Goal: Book appointment/travel/reservation

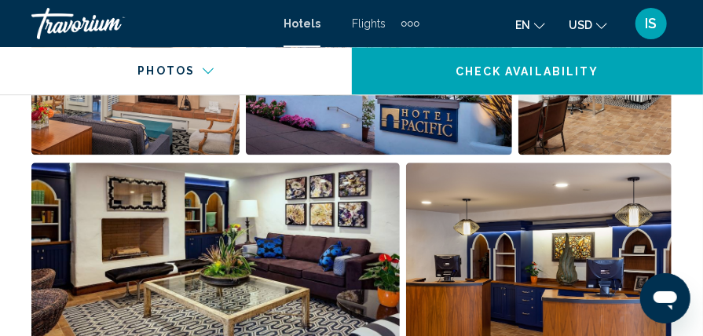
scroll to position [1222, 0]
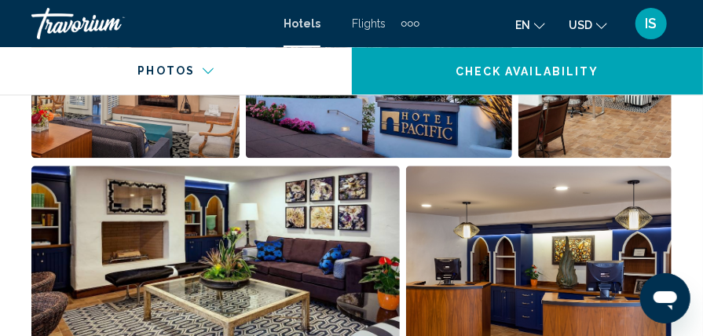
click at [205, 187] on img "Open full-screen image slider" at bounding box center [215, 263] width 368 height 195
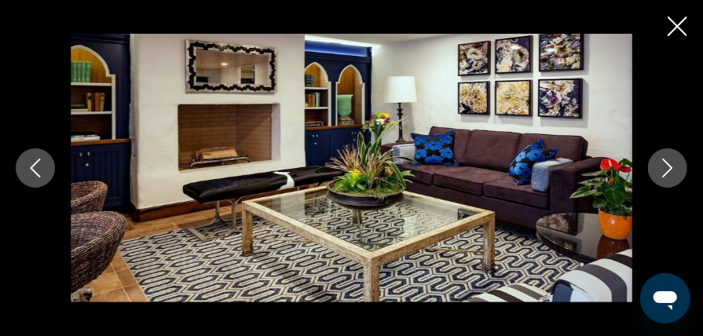
scroll to position [1658, 0]
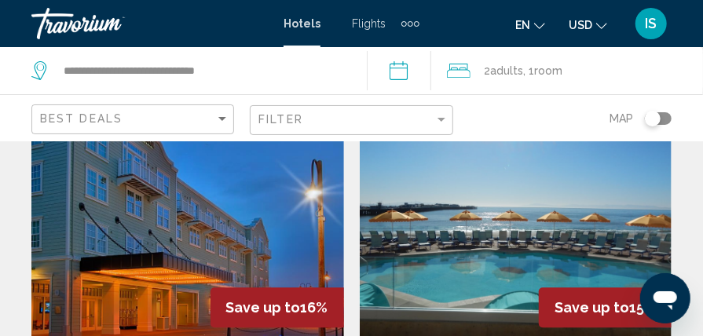
scroll to position [1251, 0]
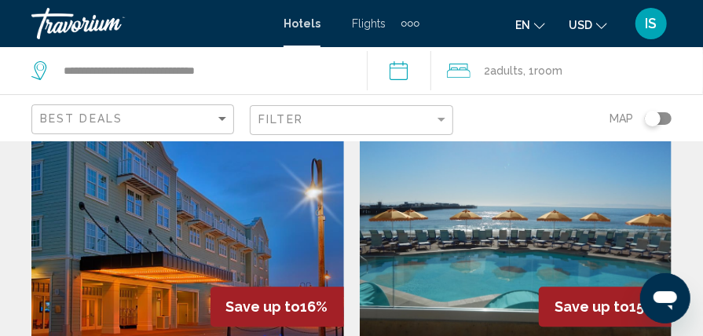
click at [454, 240] on img "Main content" at bounding box center [516, 216] width 313 height 251
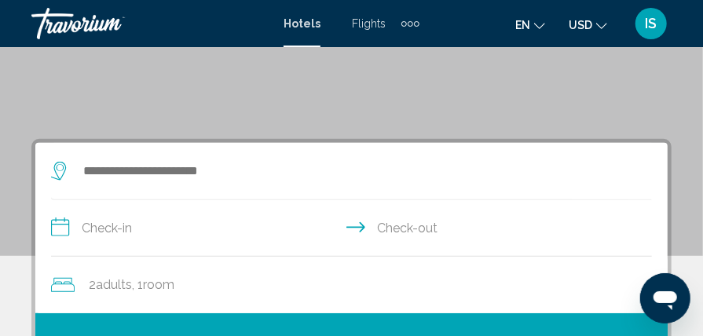
scroll to position [230, 0]
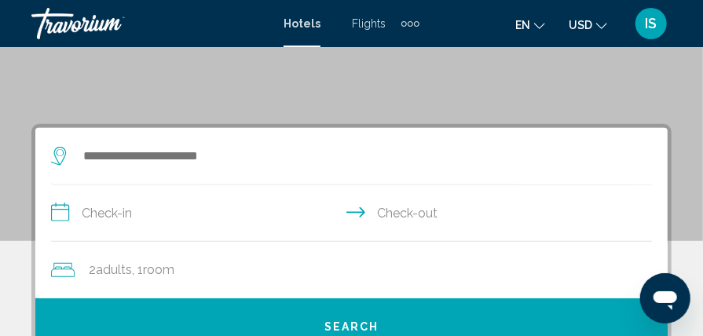
click at [61, 150] on icon "Search widget" at bounding box center [60, 156] width 19 height 19
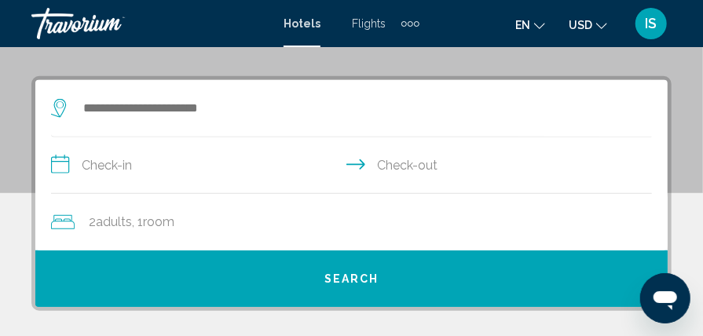
scroll to position [303, 0]
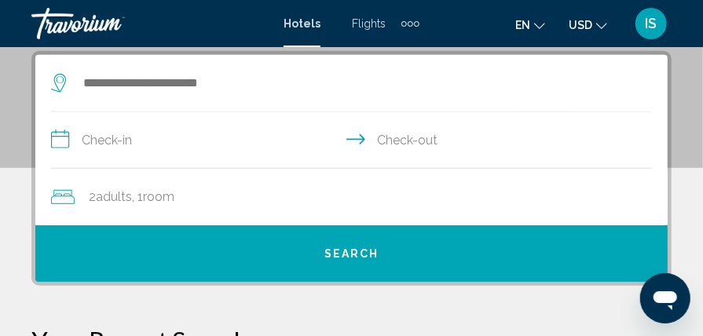
click at [59, 80] on icon "Search widget" at bounding box center [60, 83] width 19 height 19
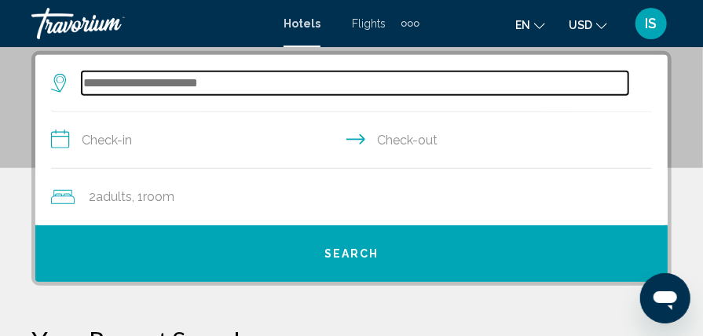
click at [88, 75] on input "Search widget" at bounding box center [355, 83] width 547 height 24
click at [90, 83] on input "Search widget" at bounding box center [355, 83] width 547 height 24
click at [86, 83] on input "Search widget" at bounding box center [355, 83] width 547 height 24
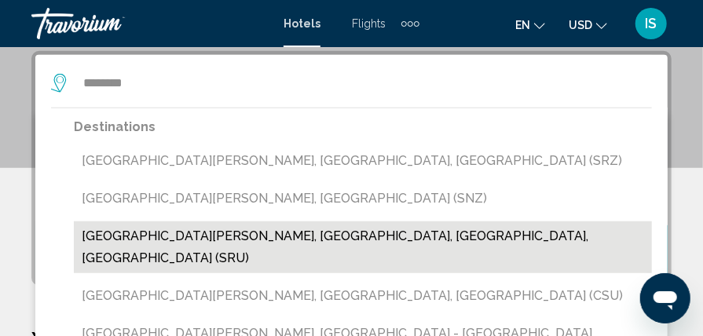
click at [148, 239] on button "[GEOGRAPHIC_DATA][PERSON_NAME], [GEOGRAPHIC_DATA], [GEOGRAPHIC_DATA], [GEOGRAPH…" at bounding box center [363, 247] width 578 height 52
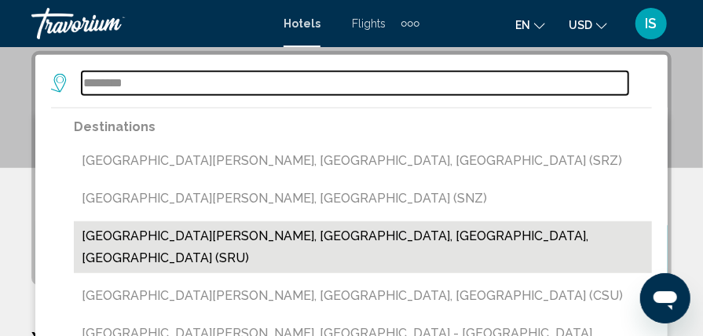
type input "**********"
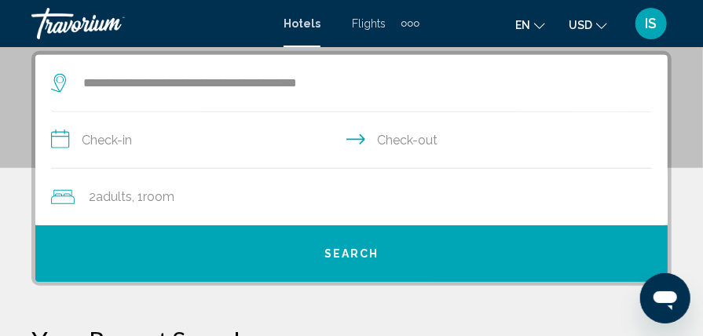
click at [55, 140] on input "**********" at bounding box center [354, 142] width 607 height 60
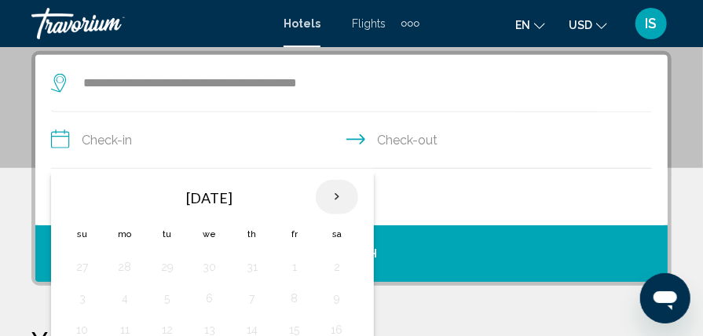
click at [332, 196] on th "Next month" at bounding box center [337, 197] width 42 height 35
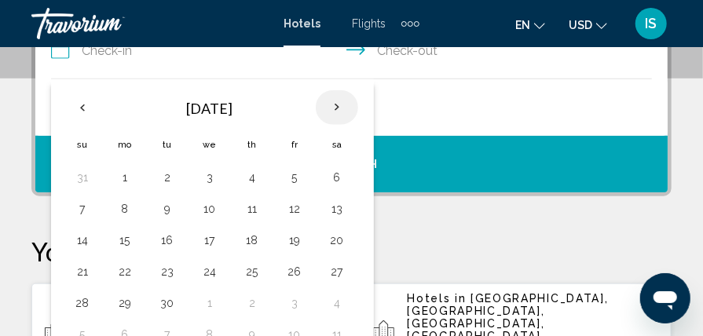
scroll to position [398, 0]
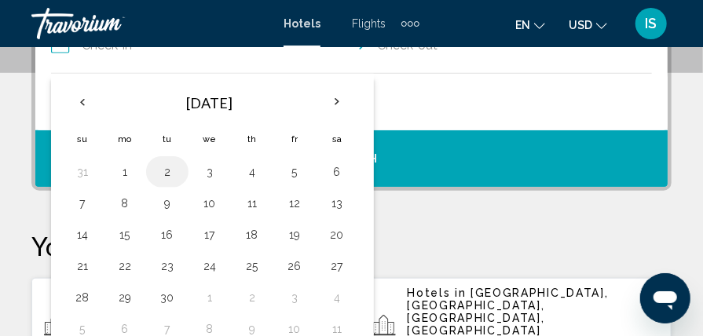
click at [163, 177] on button "2" at bounding box center [167, 172] width 25 height 22
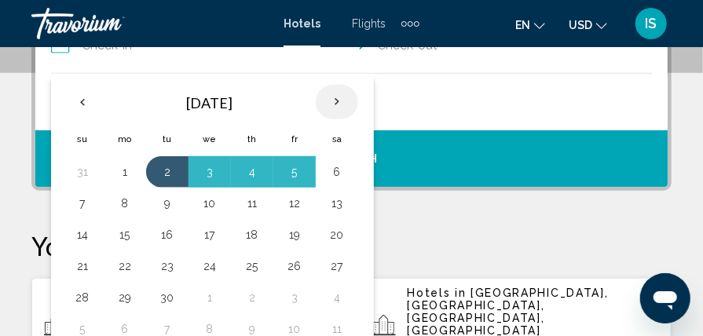
click at [332, 102] on th "Next month" at bounding box center [337, 102] width 42 height 35
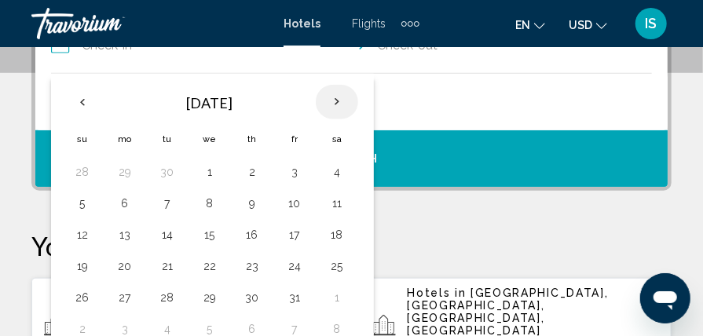
click at [332, 102] on th "Next month" at bounding box center [337, 102] width 42 height 35
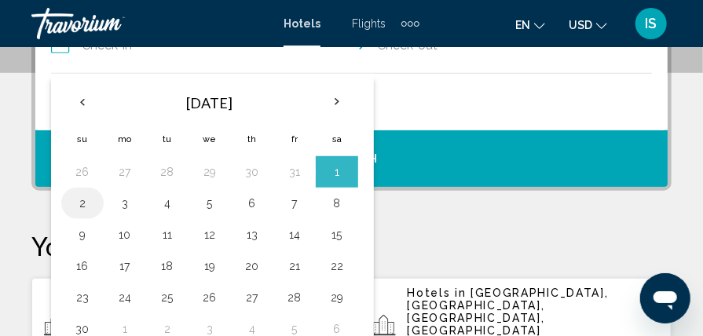
click at [85, 203] on button "2" at bounding box center [82, 203] width 25 height 22
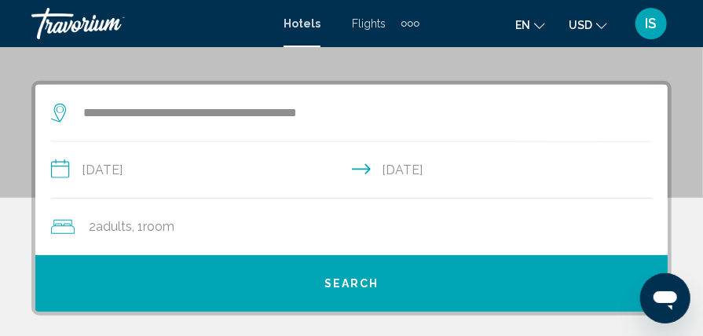
scroll to position [273, 0]
click at [57, 174] on input "**********" at bounding box center [354, 172] width 607 height 60
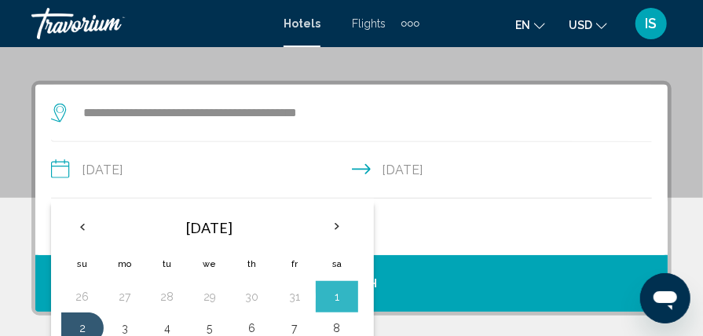
scroll to position [303, 0]
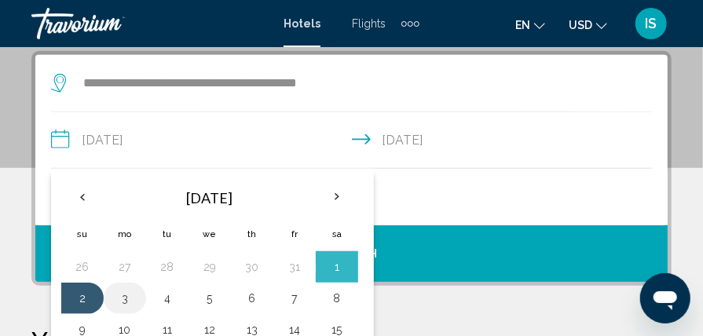
click at [124, 298] on button "3" at bounding box center [124, 298] width 25 height 22
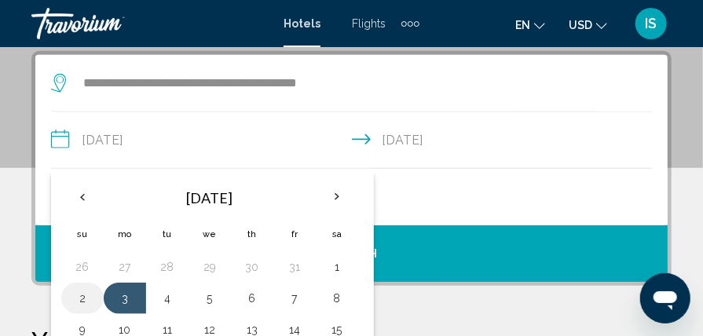
click at [85, 298] on button "2" at bounding box center [82, 298] width 25 height 22
type input "**********"
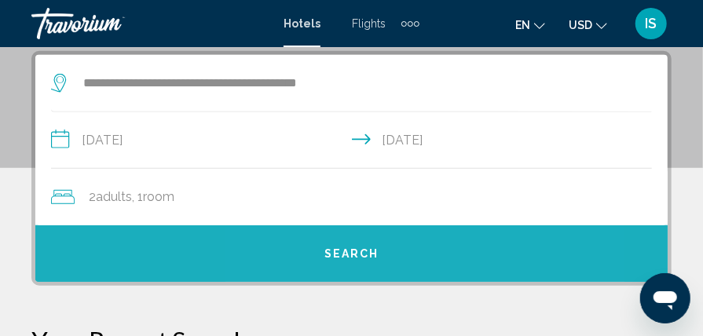
click at [347, 253] on span "Search" at bounding box center [351, 254] width 55 height 13
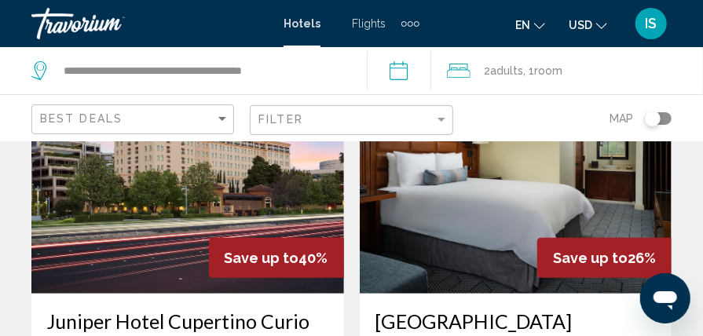
scroll to position [155, 0]
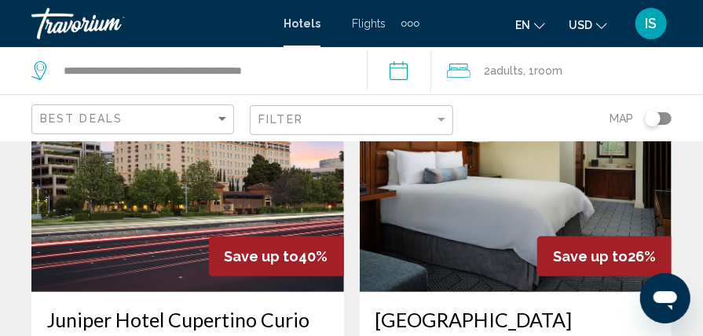
click at [179, 249] on img "Main content" at bounding box center [187, 166] width 313 height 251
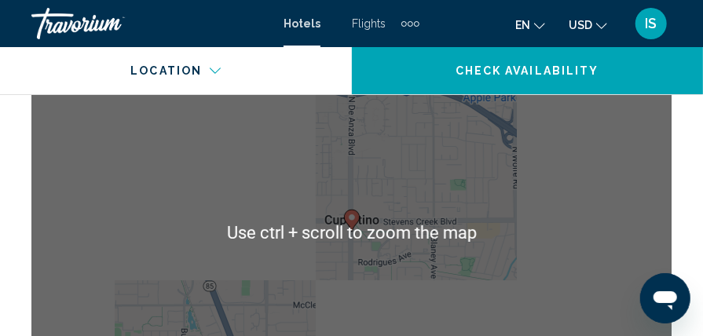
scroll to position [2057, 0]
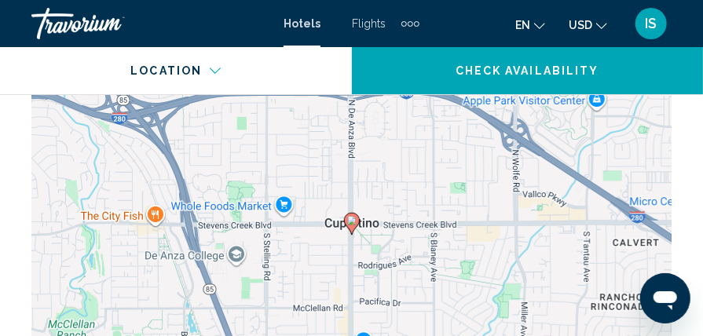
click at [300, 197] on div "To activate drag with keyboard, press Alt + Enter. Once in keyboard drag state,…" at bounding box center [351, 235] width 640 height 471
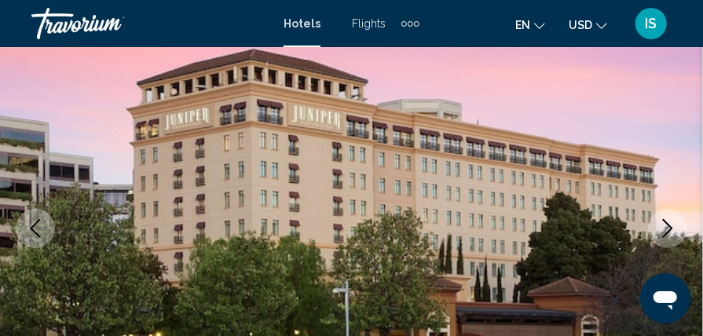
scroll to position [170, 0]
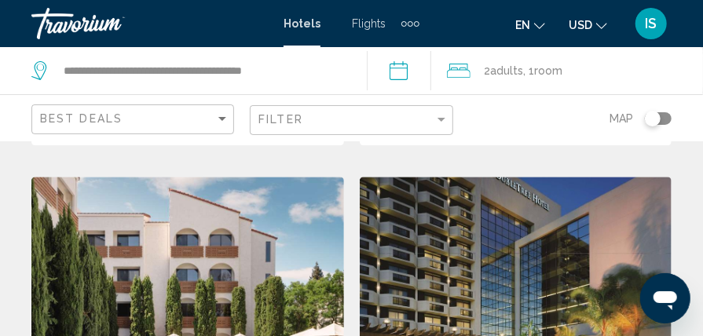
scroll to position [1205, 0]
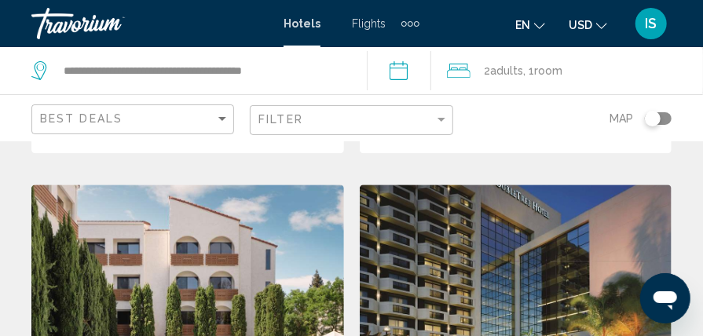
click at [273, 221] on img "Main content" at bounding box center [187, 310] width 313 height 251
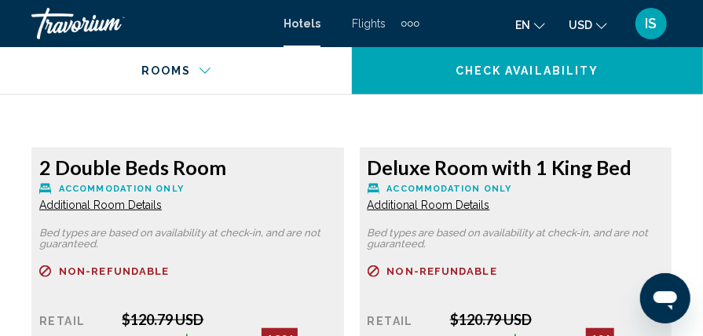
scroll to position [4485, 0]
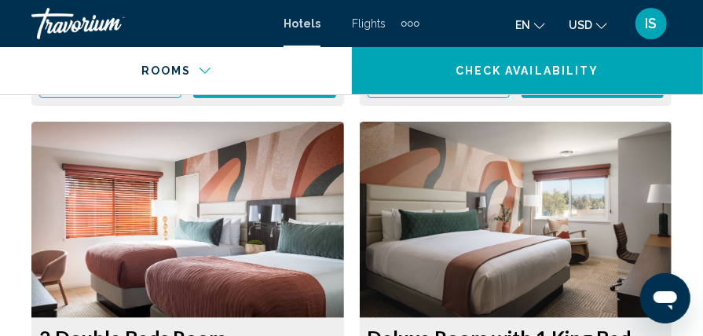
scroll to position [4313, 0]
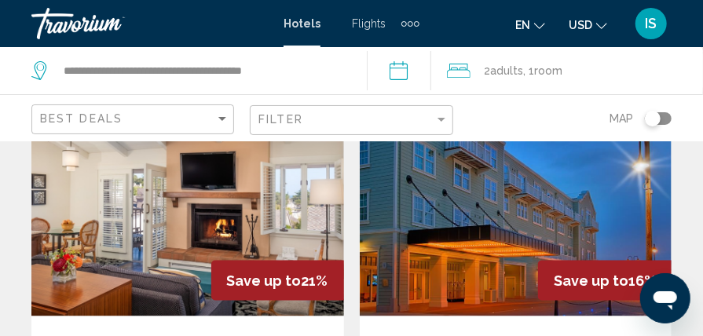
scroll to position [715, 0]
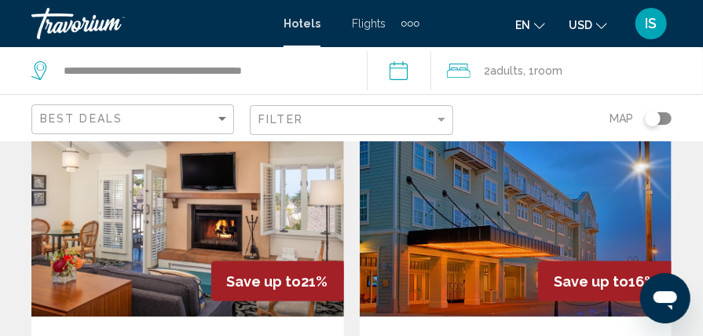
click at [549, 239] on img "Main content" at bounding box center [516, 191] width 313 height 251
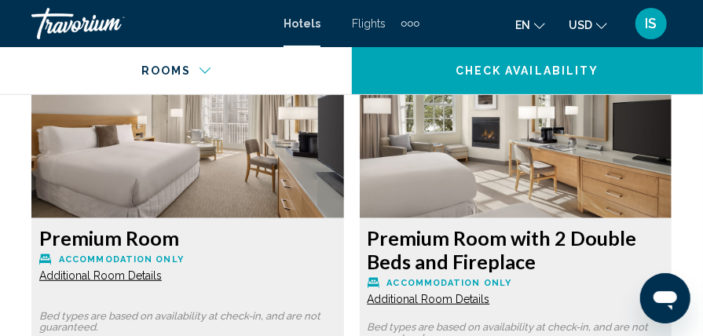
scroll to position [4397, 0]
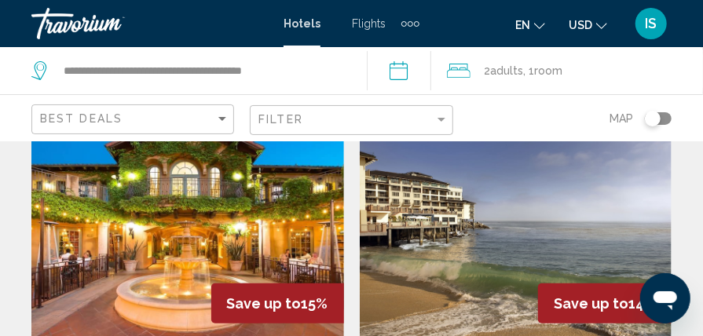
scroll to position [2501, 0]
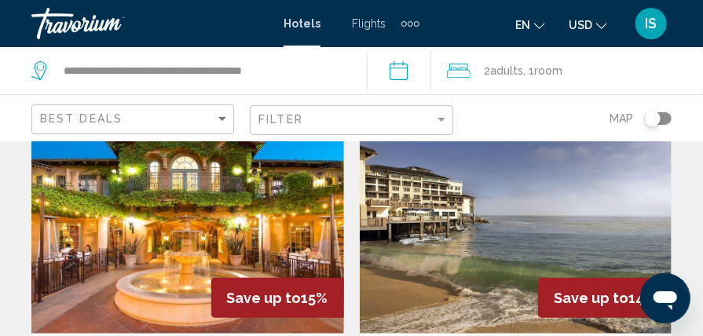
click at [476, 187] on img "Main content" at bounding box center [516, 207] width 313 height 251
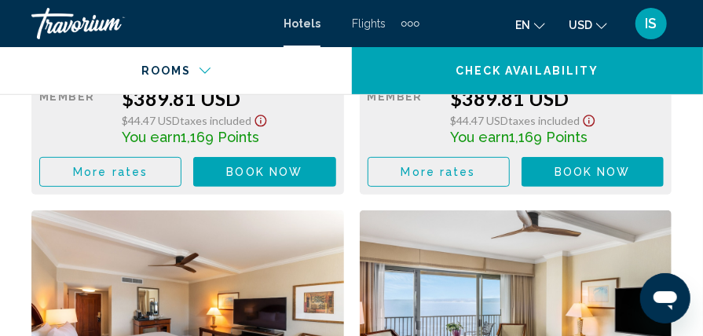
scroll to position [6506, 0]
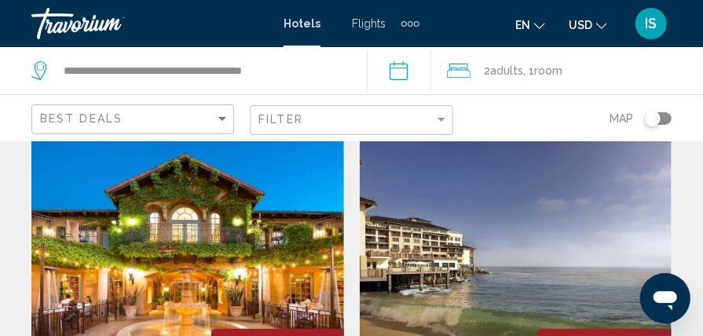
scroll to position [2404, 0]
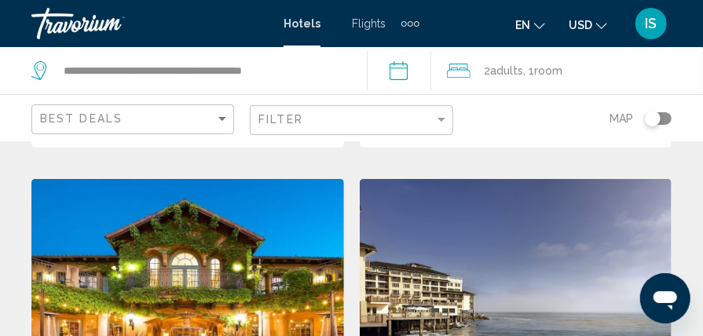
click at [180, 209] on img "Main content" at bounding box center [187, 304] width 313 height 251
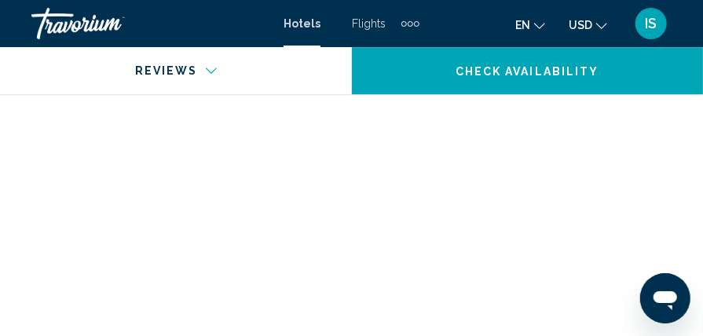
scroll to position [8074, 0]
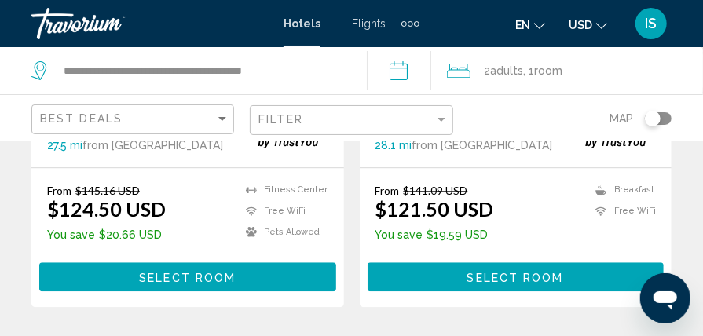
scroll to position [3413, 0]
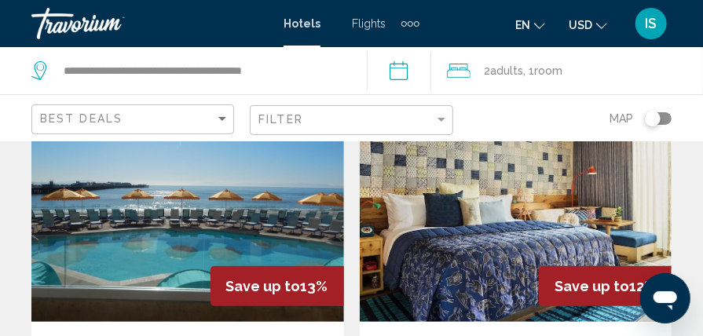
scroll to position [125, 0]
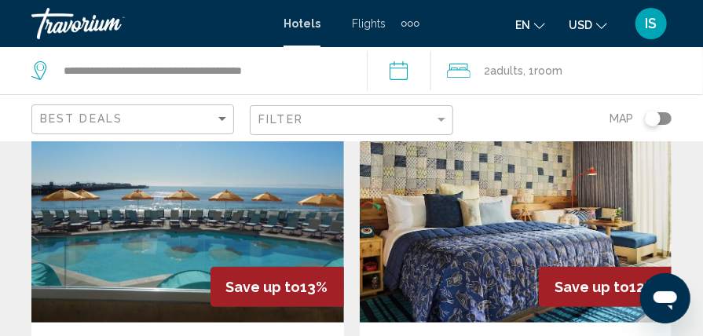
click at [429, 254] on img "Main content" at bounding box center [516, 196] width 313 height 251
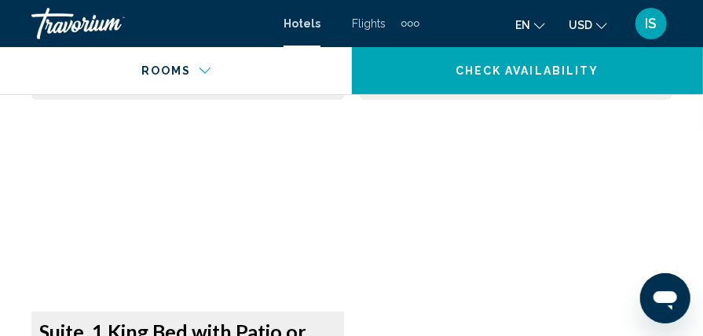
scroll to position [6437, 0]
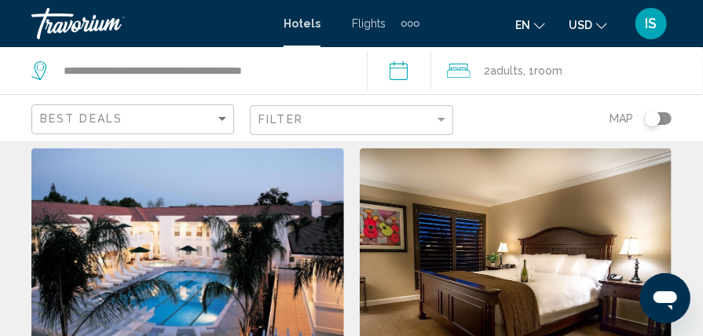
scroll to position [632, 0]
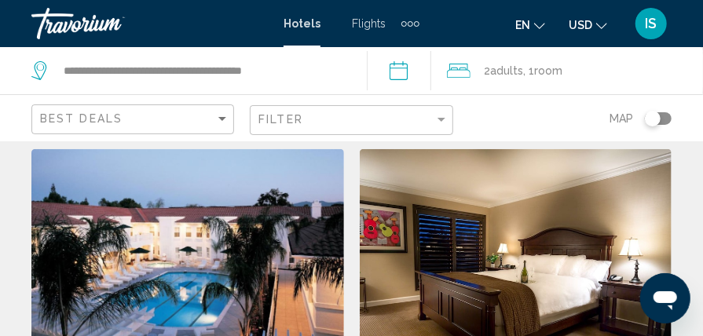
click at [166, 254] on img "Main content" at bounding box center [187, 274] width 313 height 251
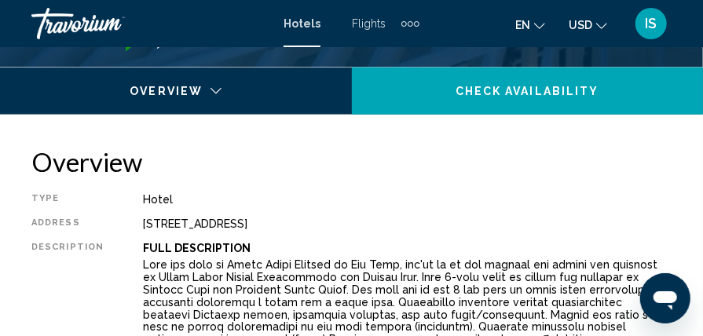
scroll to position [723, 0]
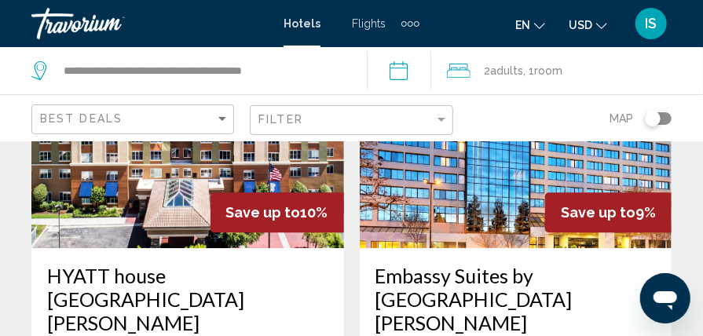
scroll to position [1391, 0]
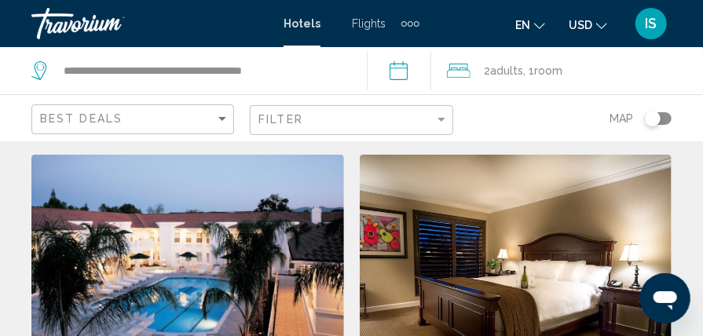
click at [399, 275] on img "Main content" at bounding box center [516, 280] width 313 height 251
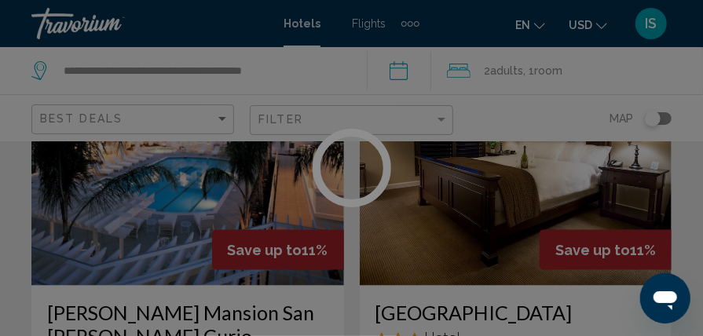
scroll to position [749, 0]
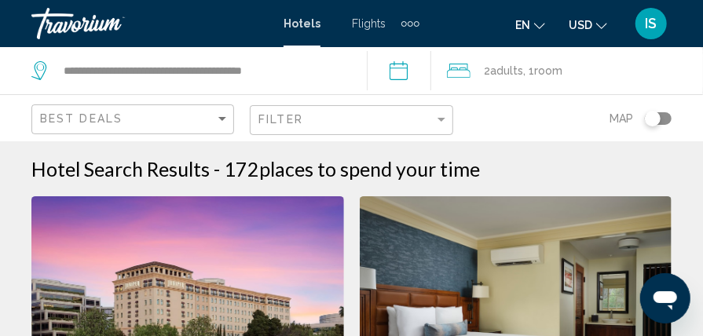
click at [297, 27] on span "Hotels" at bounding box center [301, 23] width 37 height 13
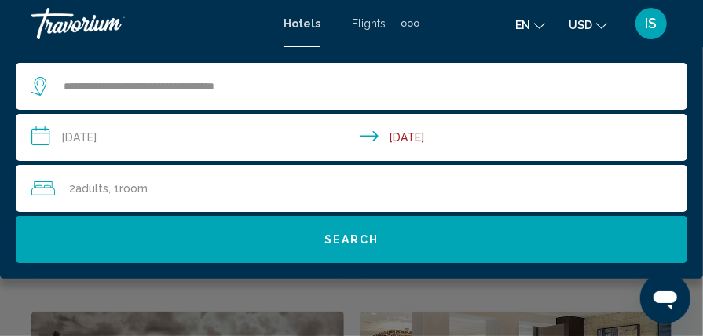
scroll to position [2846, 0]
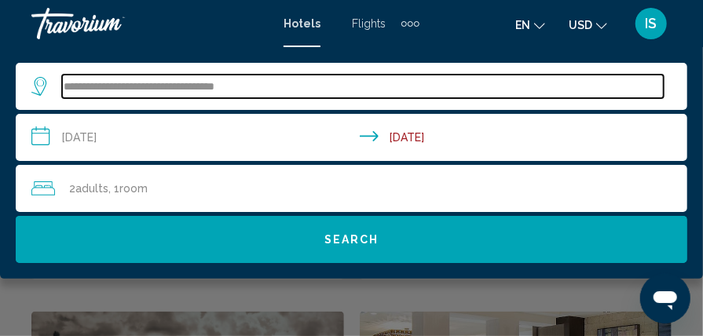
click at [261, 85] on input "**********" at bounding box center [362, 87] width 601 height 24
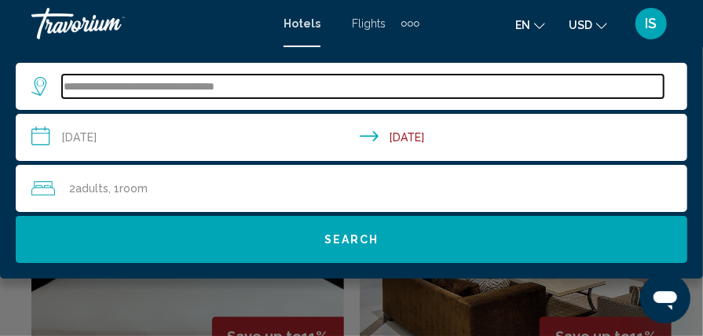
scroll to position [3036, 0]
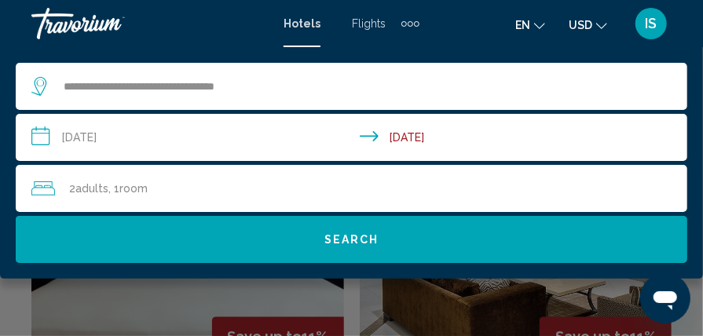
click at [345, 242] on span "Search" at bounding box center [351, 240] width 55 height 13
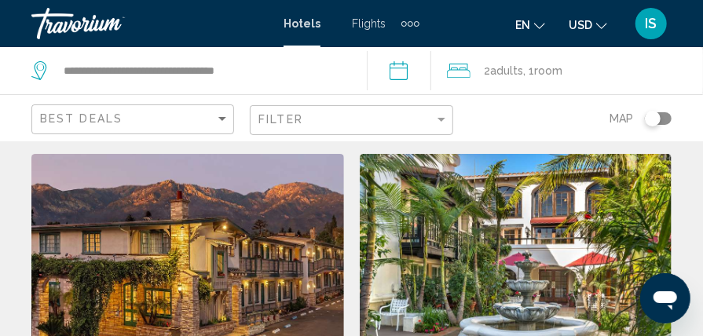
scroll to position [42, 0]
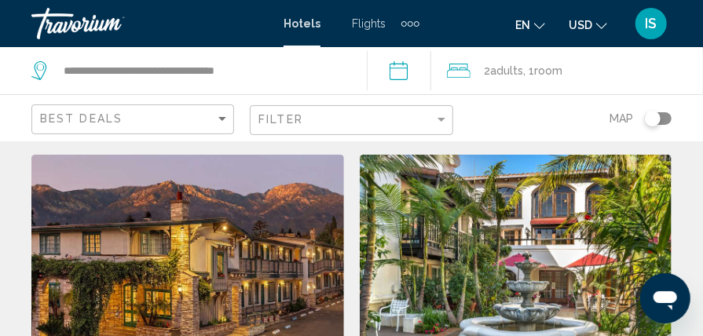
click at [250, 218] on img "Main content" at bounding box center [187, 280] width 313 height 251
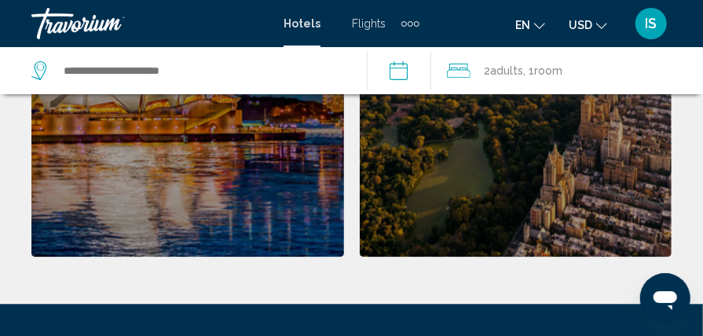
scroll to position [1263, 0]
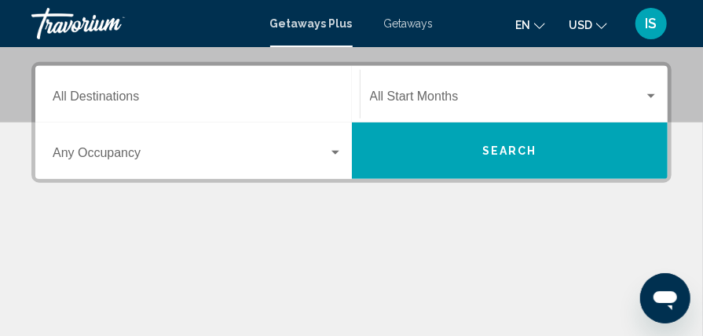
scroll to position [352, 0]
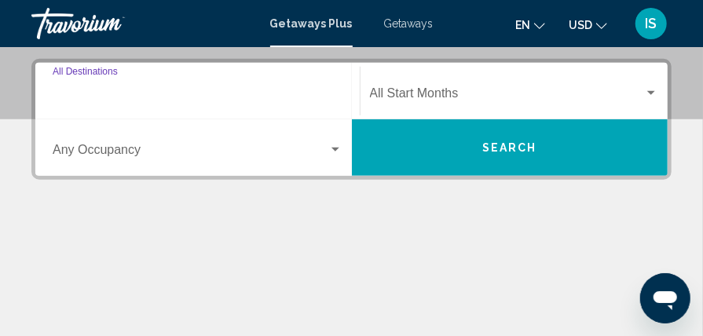
click at [84, 93] on input "Destination All Destinations" at bounding box center [198, 97] width 290 height 14
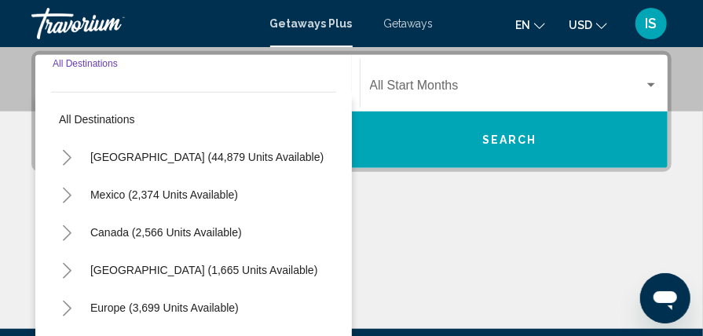
click at [68, 155] on icon "Toggle United States (44,879 units available)" at bounding box center [67, 158] width 9 height 16
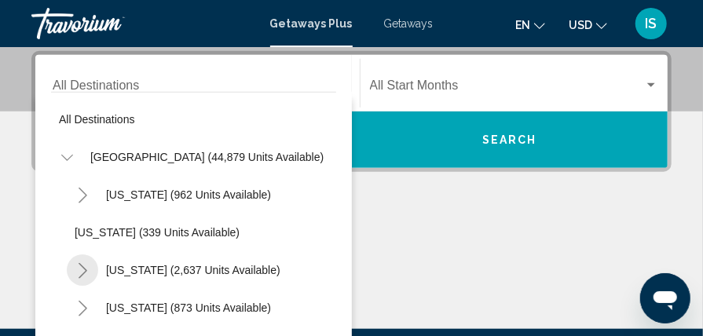
click at [85, 269] on icon "Toggle California (2,637 units available)" at bounding box center [83, 271] width 9 height 16
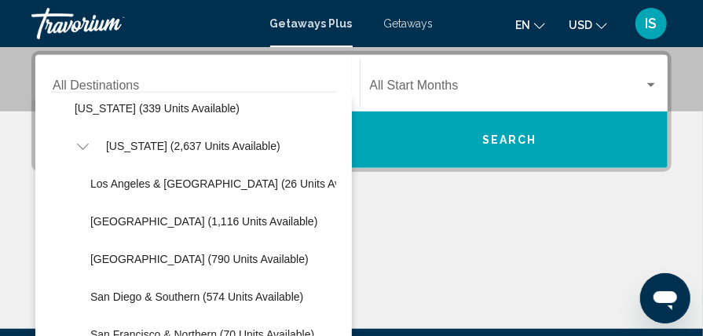
scroll to position [119, 0]
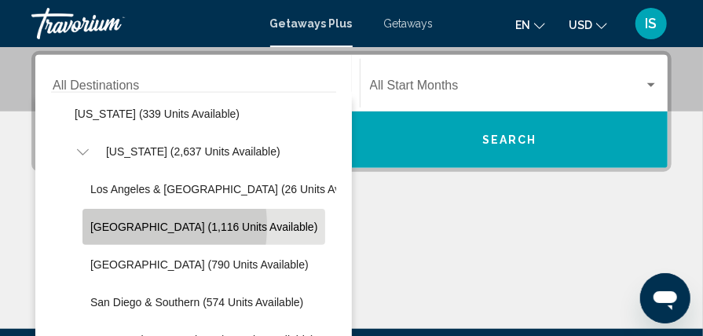
click at [117, 225] on span "Lake Tahoe (1,116 units available)" at bounding box center [203, 227] width 227 height 13
type input "**********"
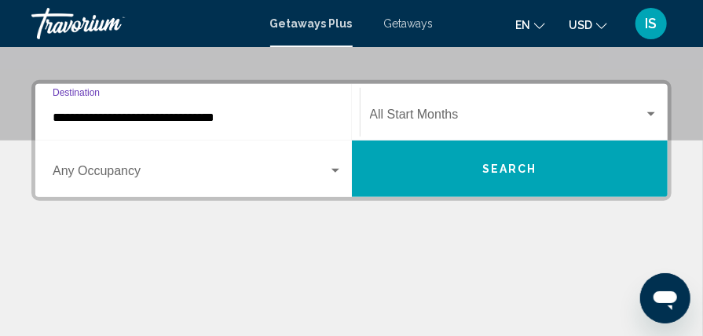
scroll to position [330, 0]
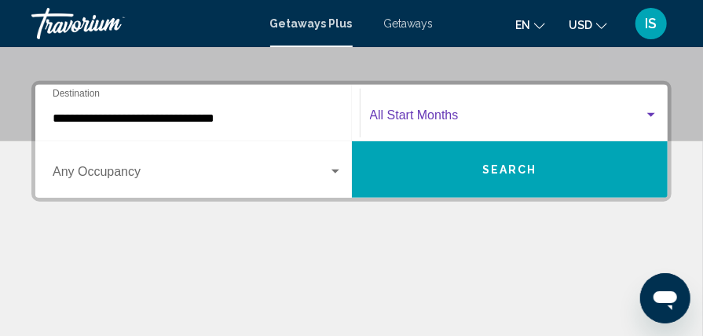
click at [650, 114] on div "Search widget" at bounding box center [651, 115] width 8 height 4
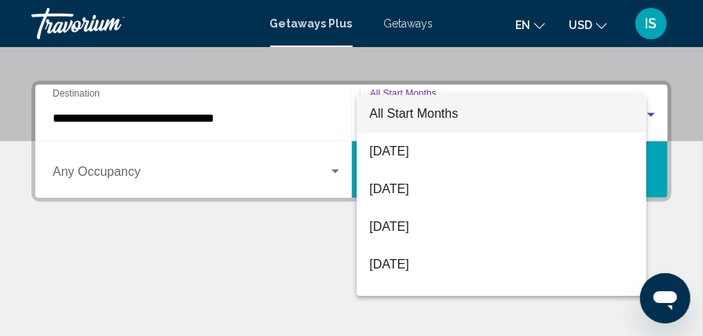
scroll to position [360, 0]
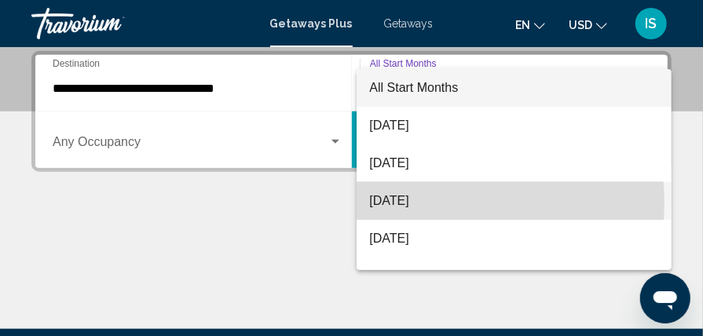
click at [435, 203] on span "October 2025" at bounding box center [513, 201] width 289 height 38
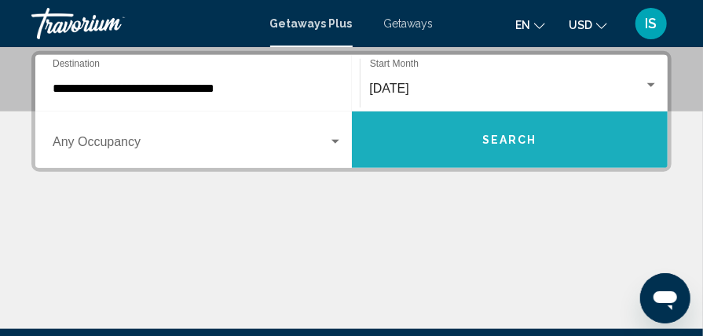
click at [492, 138] on span "Search" at bounding box center [509, 140] width 55 height 13
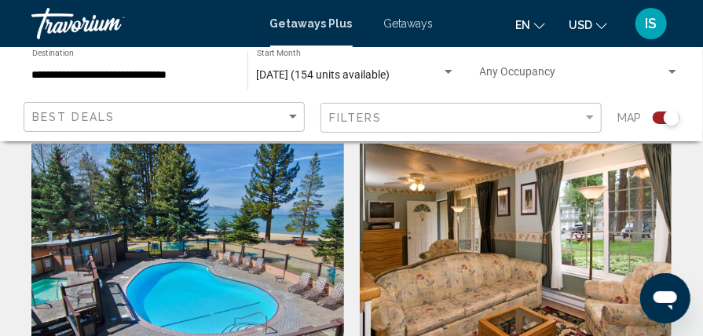
scroll to position [949, 0]
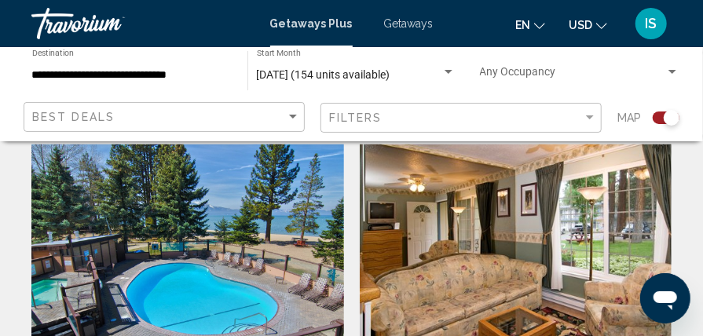
click at [254, 236] on img "Main content" at bounding box center [187, 269] width 313 height 251
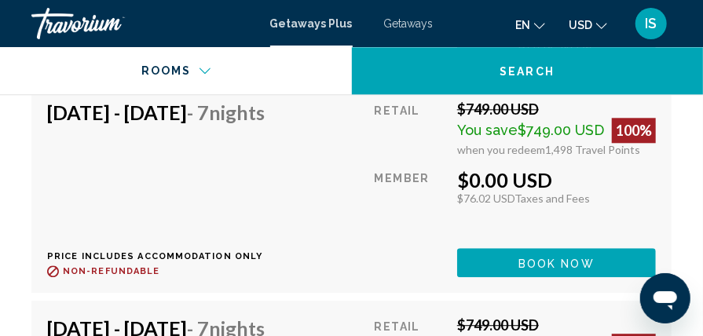
scroll to position [3468, 0]
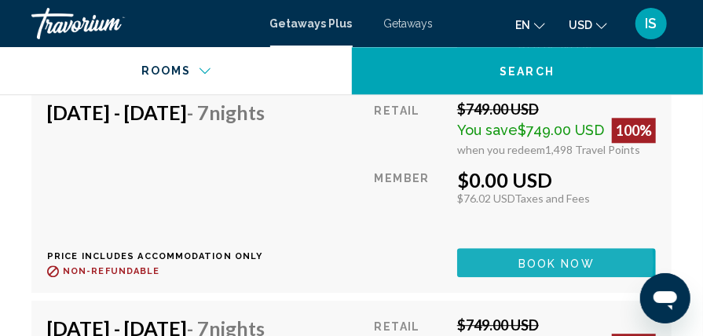
click at [534, 269] on span "Book now" at bounding box center [556, 263] width 76 height 13
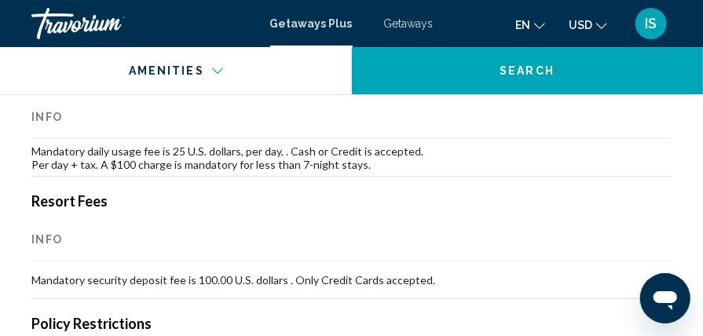
scroll to position [1902, 0]
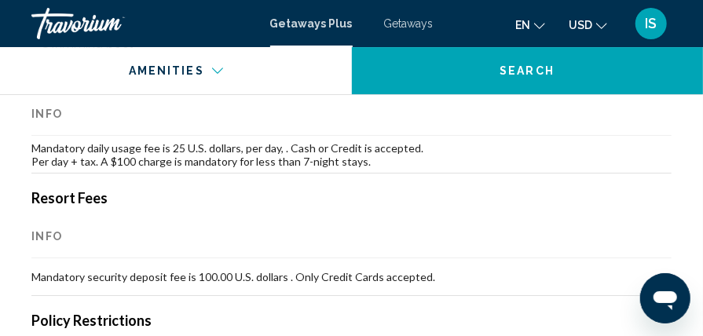
click at [196, 175] on div "Mandatory Fees Info Mandatory daily usage fee is 25 U.S. dollars, per day, . Ca…" at bounding box center [351, 331] width 640 height 529
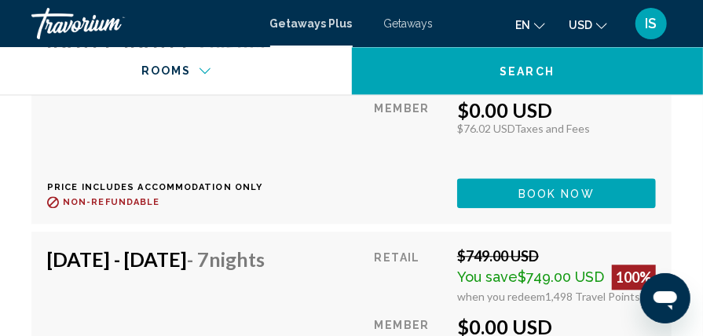
scroll to position [3322, 0]
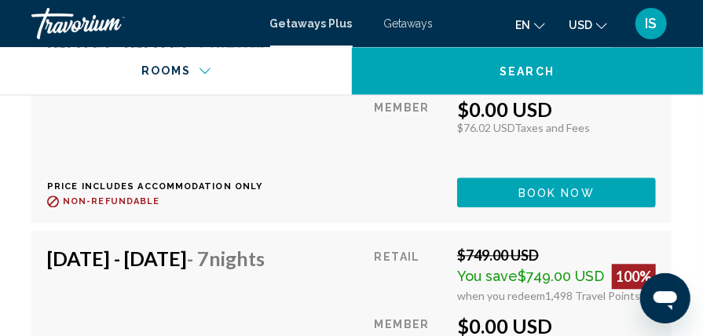
click at [536, 193] on span "Book now" at bounding box center [556, 193] width 76 height 13
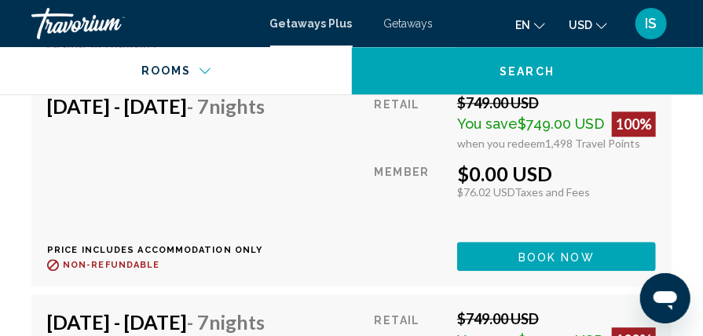
scroll to position [3478, 0]
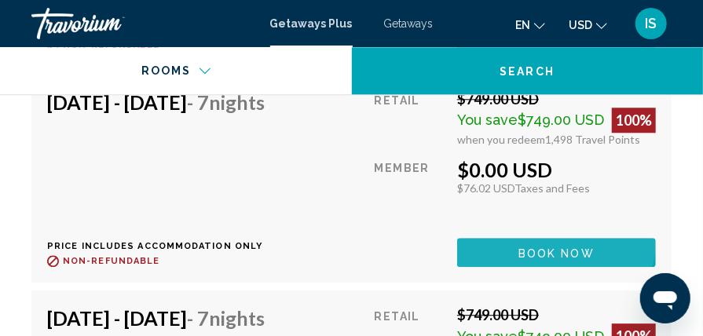
click at [553, 252] on button "Book now" at bounding box center [556, 252] width 199 height 29
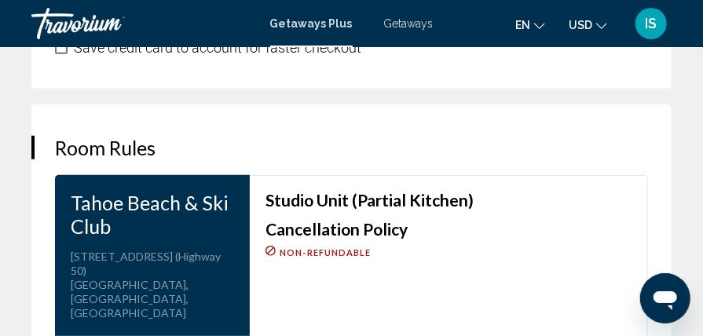
scroll to position [2460, 0]
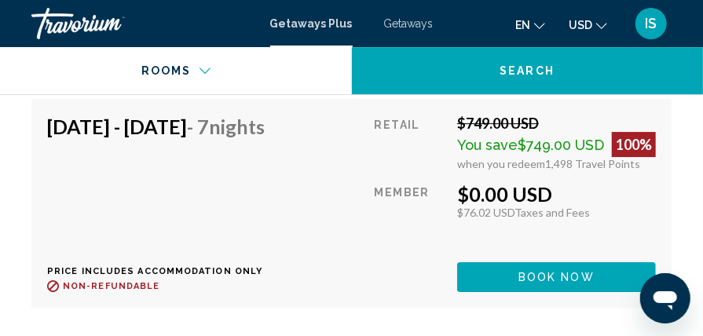
scroll to position [3892, 0]
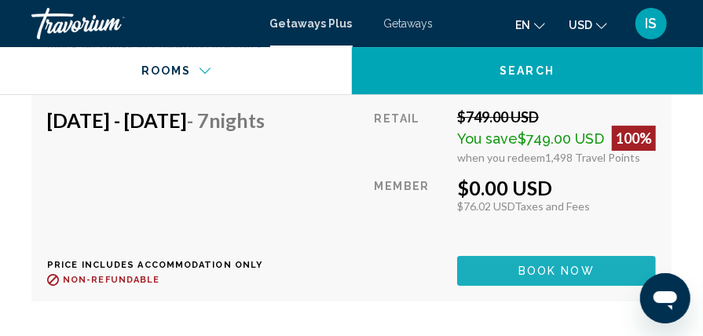
click at [539, 278] on span "Book now" at bounding box center [556, 271] width 76 height 13
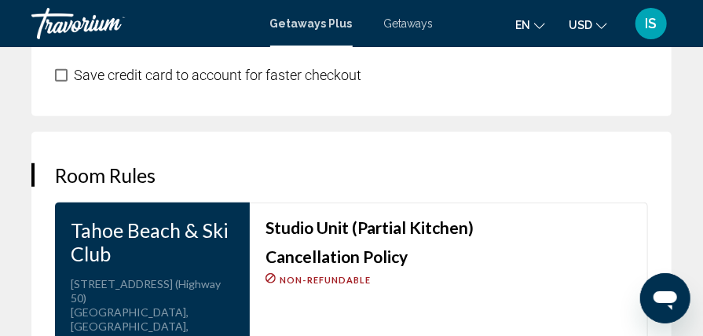
scroll to position [2419, 0]
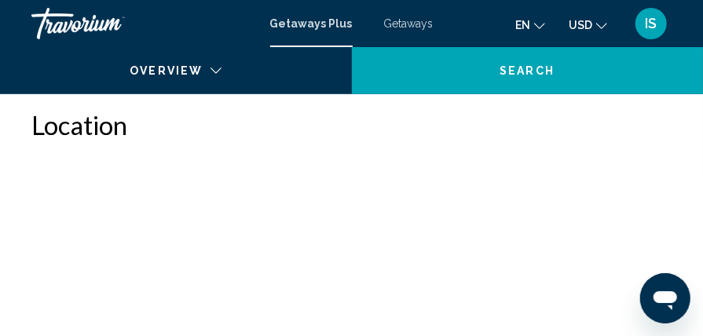
scroll to position [252, 0]
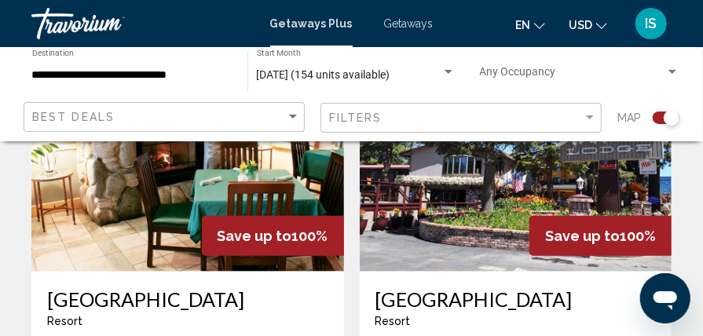
scroll to position [521, 0]
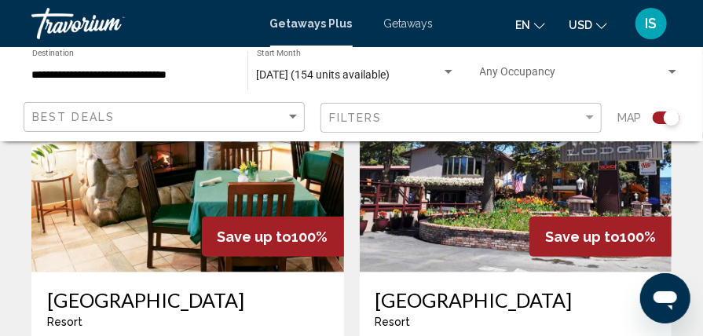
click at [158, 166] on img "Main content" at bounding box center [187, 146] width 313 height 251
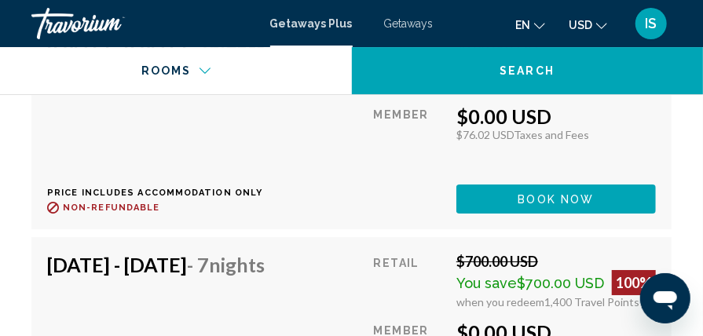
scroll to position [4005, 0]
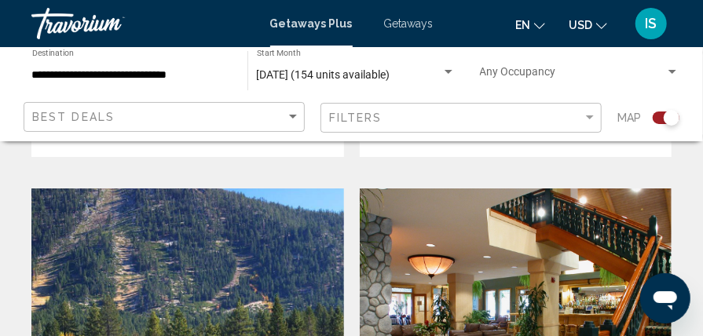
scroll to position [2062, 0]
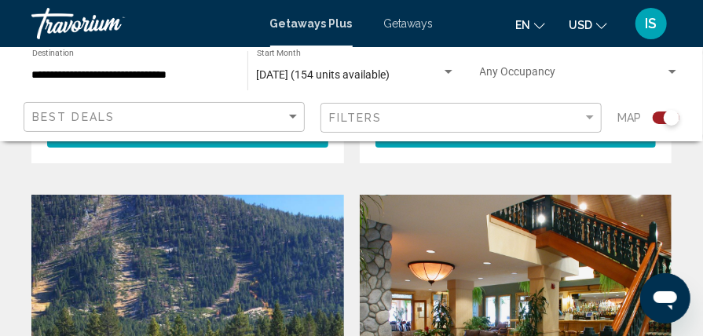
click at [281, 231] on img "Main content" at bounding box center [187, 320] width 313 height 251
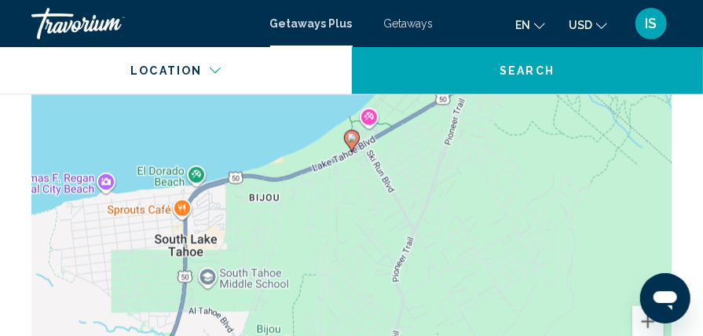
scroll to position [2847, 0]
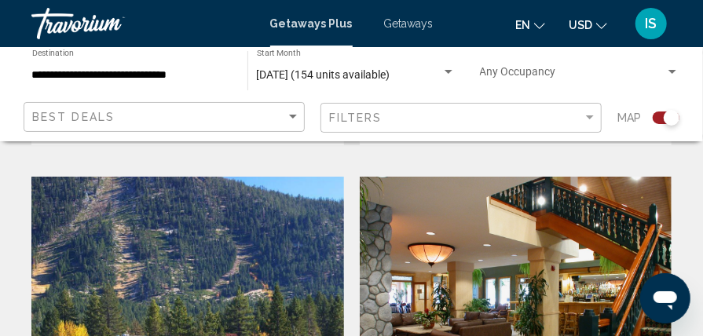
scroll to position [2056, 0]
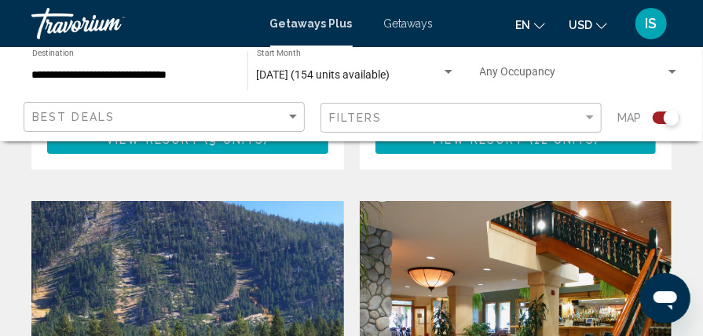
click at [496, 297] on img "Main content" at bounding box center [516, 326] width 313 height 251
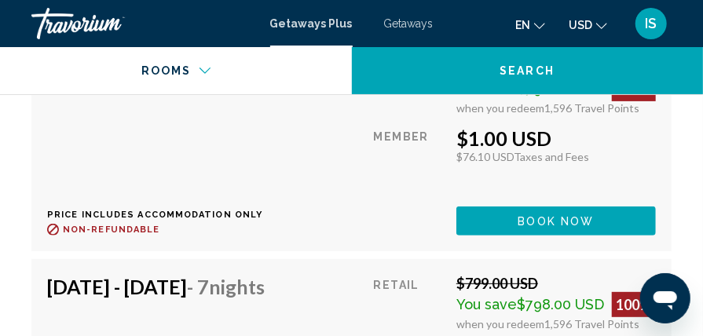
scroll to position [6430, 0]
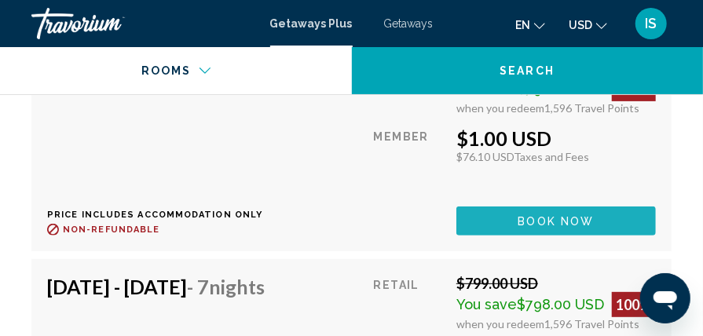
click at [556, 236] on button "Book now" at bounding box center [555, 221] width 199 height 29
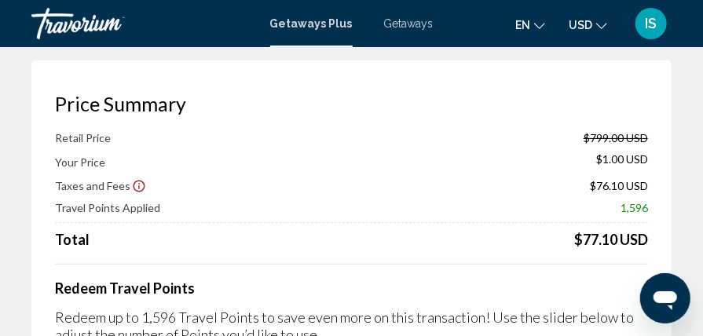
scroll to position [58, 0]
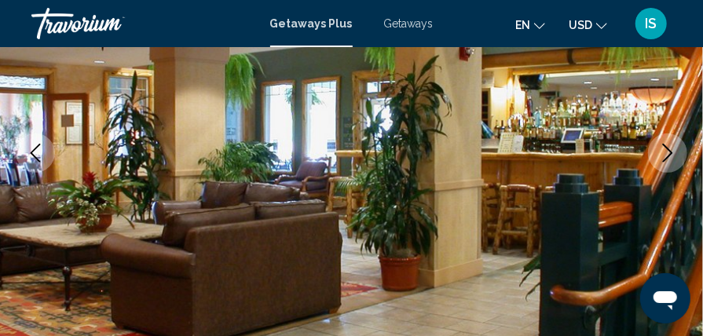
scroll to position [270, 0]
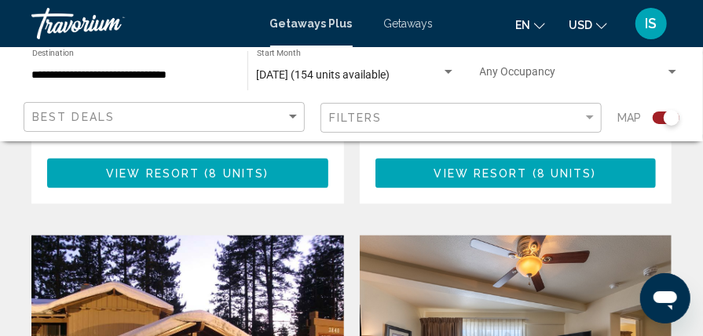
scroll to position [3103, 0]
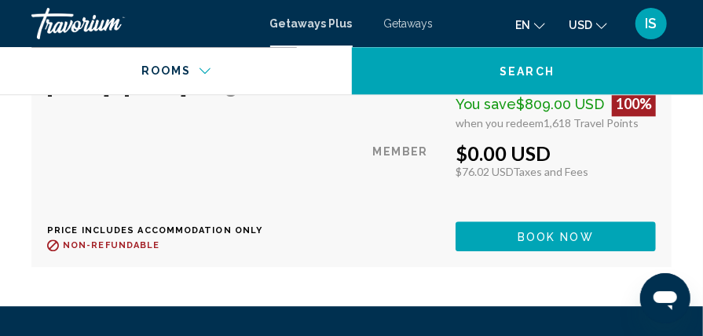
scroll to position [3486, 0]
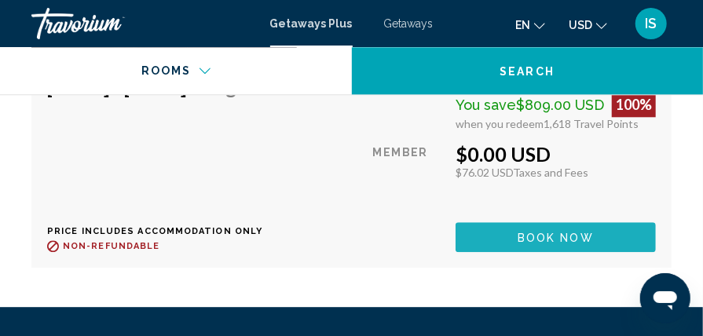
click at [586, 232] on span "Book now" at bounding box center [555, 238] width 76 height 13
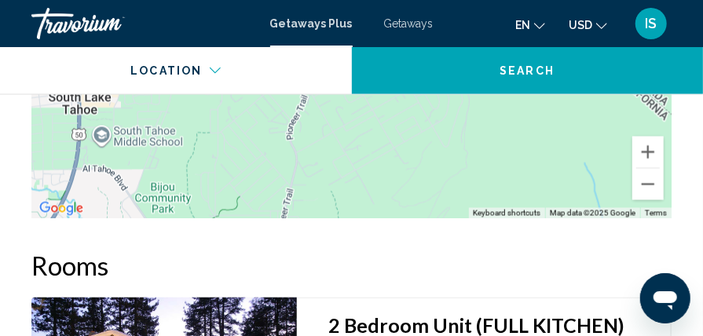
scroll to position [3062, 0]
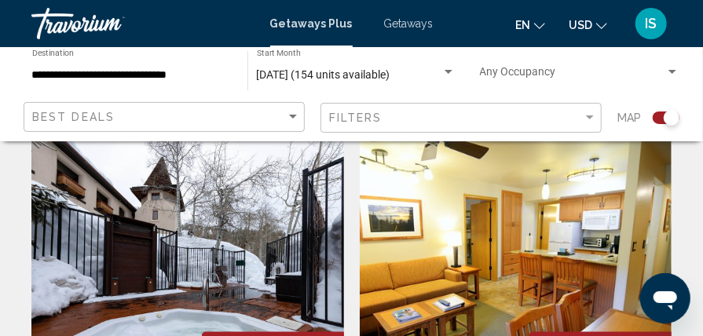
scroll to position [2645, 0]
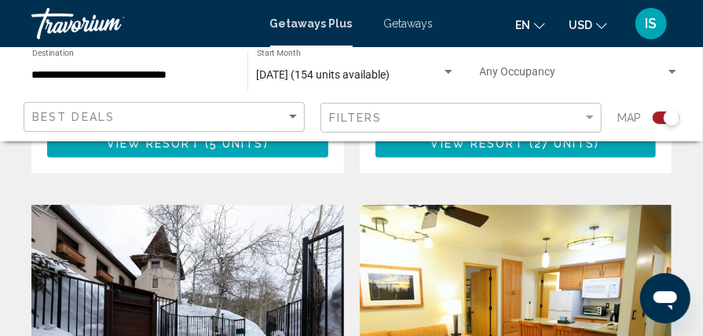
click at [215, 232] on img "Main content" at bounding box center [187, 330] width 313 height 251
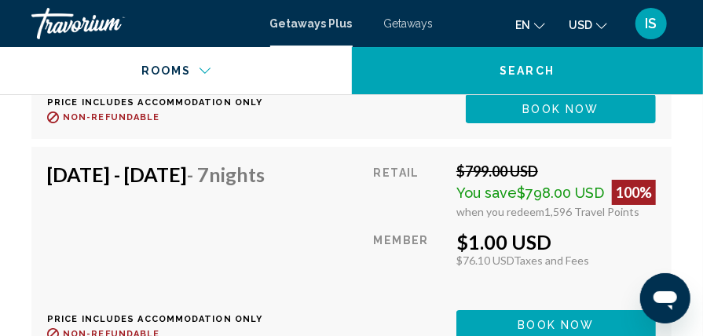
scroll to position [4106, 0]
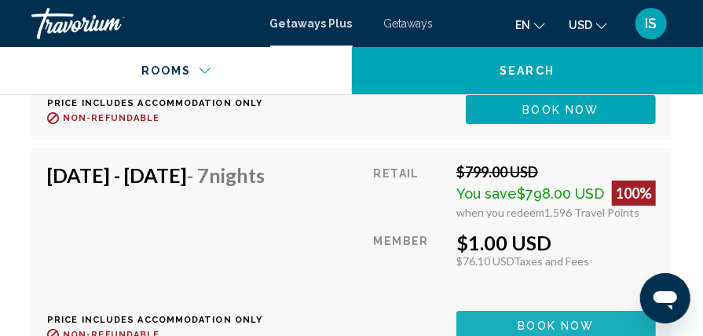
click at [521, 314] on button "Book now" at bounding box center [555, 325] width 199 height 29
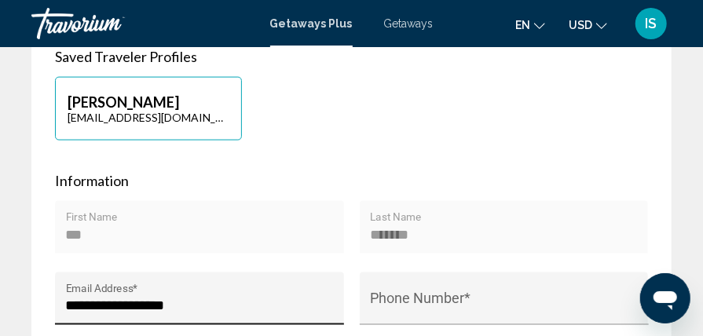
scroll to position [765, 0]
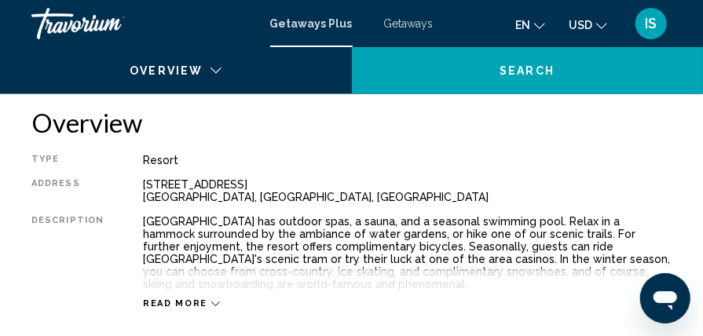
scroll to position [252, 0]
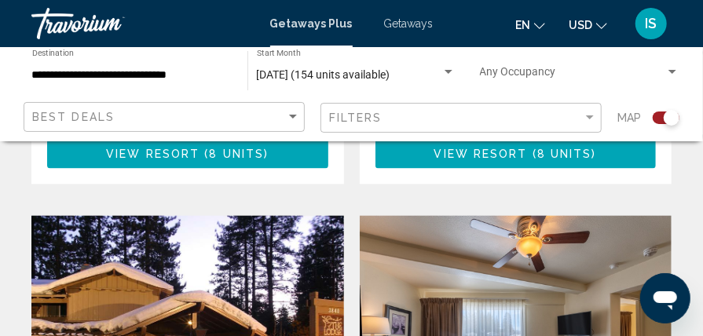
scroll to position [3204, 0]
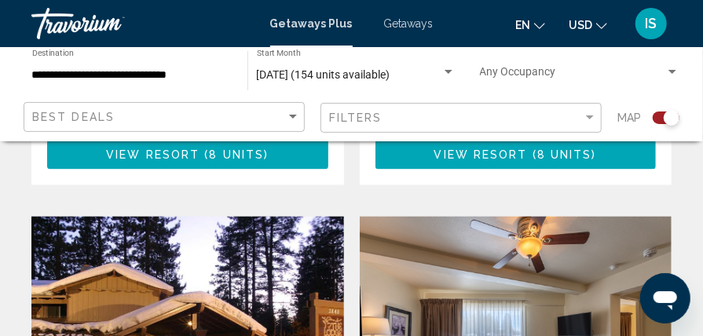
click at [481, 298] on img "Main content" at bounding box center [516, 341] width 313 height 251
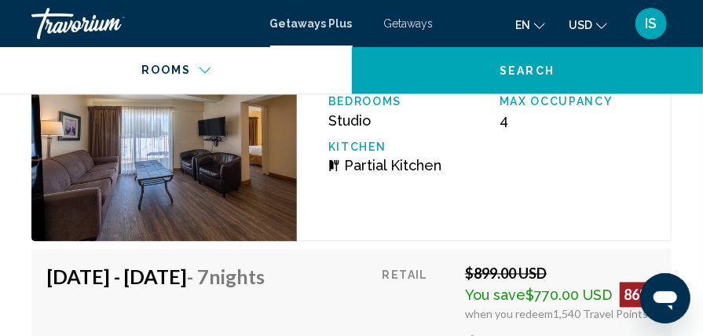
scroll to position [3097, 0]
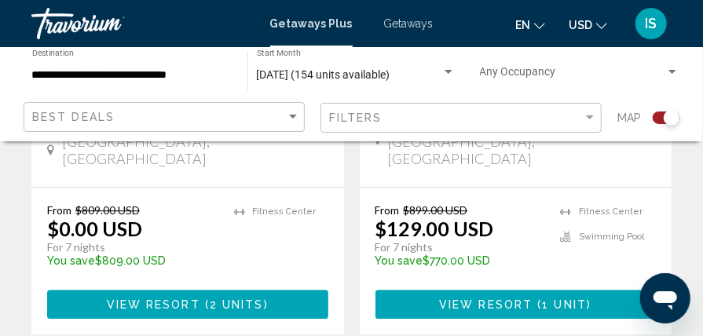
scroll to position [3630, 0]
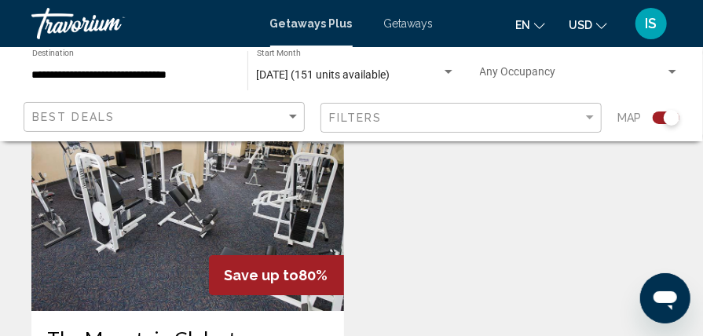
scroll to position [1669, 0]
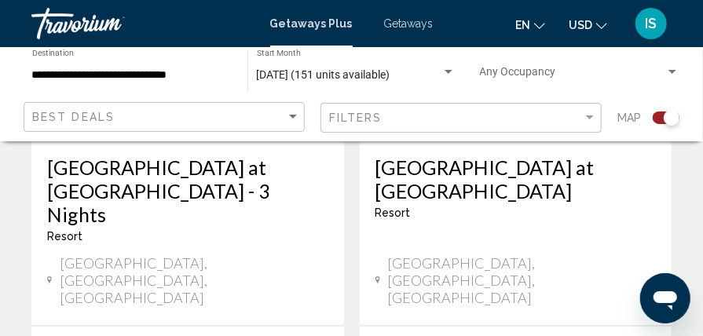
click at [382, 160] on h3 "Sapphire Resorts at Olympic Village" at bounding box center [515, 178] width 281 height 47
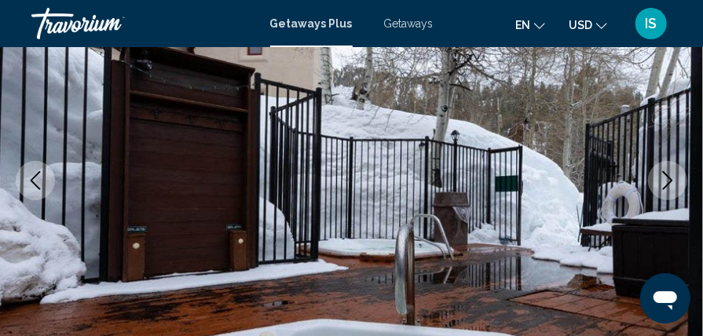
scroll to position [237, 0]
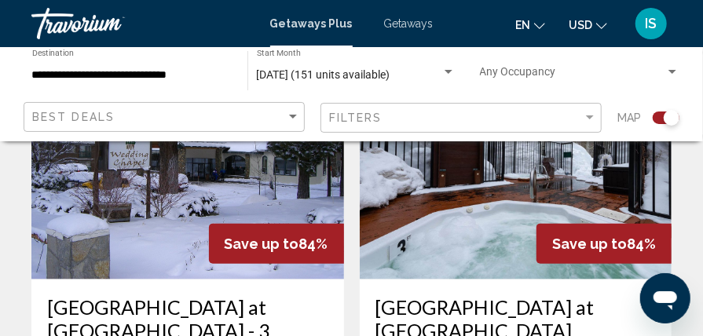
scroll to position [478, 0]
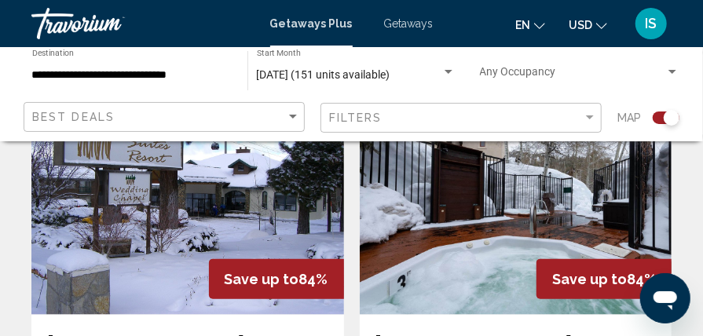
click at [180, 191] on img "Main content" at bounding box center [187, 189] width 313 height 251
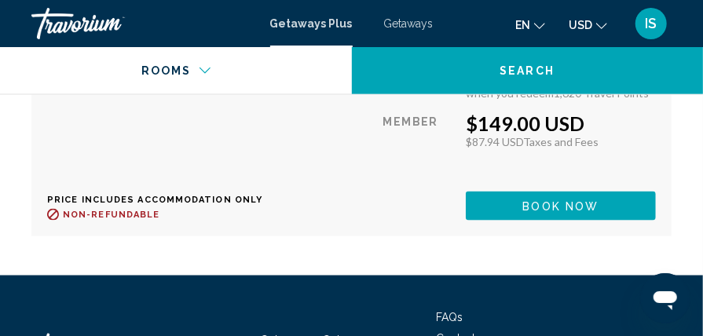
scroll to position [7041, 0]
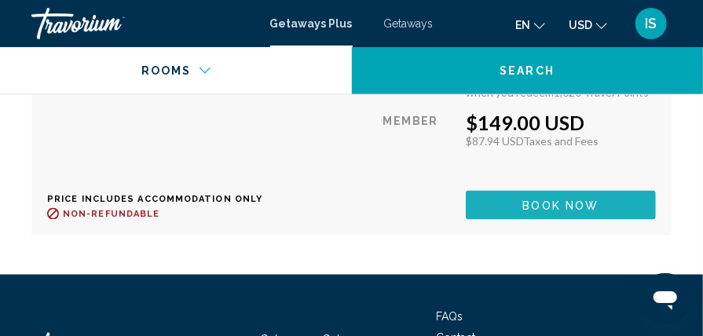
click at [521, 198] on button "Book now" at bounding box center [561, 205] width 190 height 29
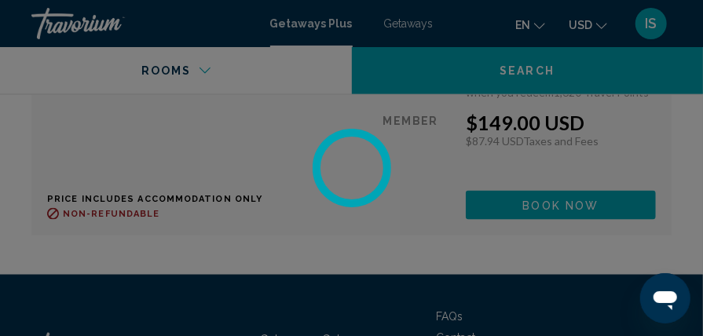
click at [521, 198] on div at bounding box center [351, 168] width 703 height 336
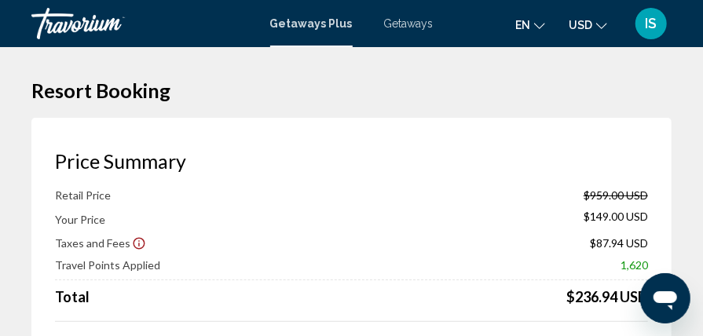
click at [521, 198] on div "Retail Price $959.00 USD" at bounding box center [351, 194] width 593 height 13
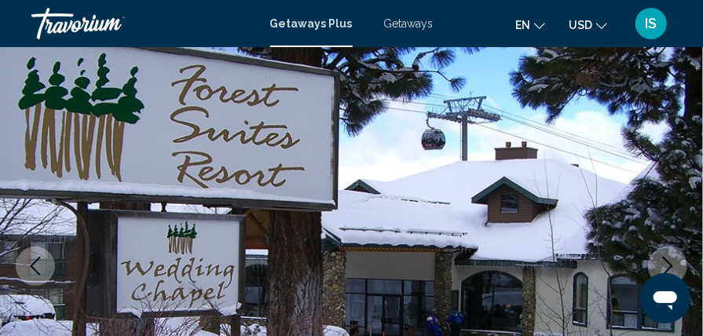
scroll to position [152, 0]
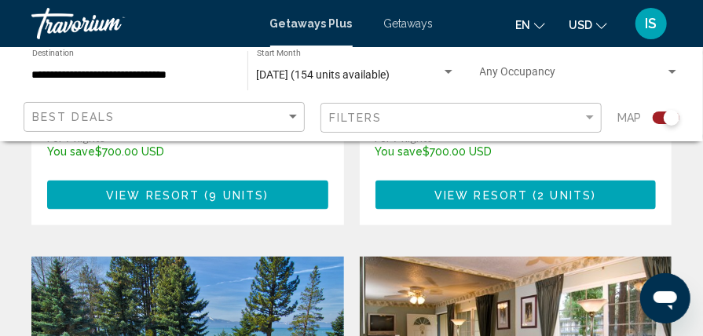
scroll to position [836, 0]
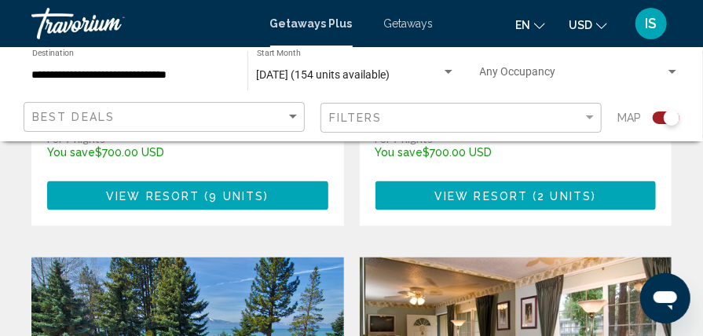
click at [192, 71] on input "**********" at bounding box center [131, 75] width 199 height 13
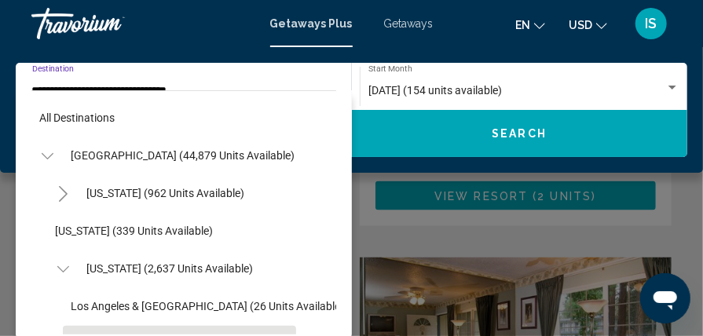
scroll to position [131, 0]
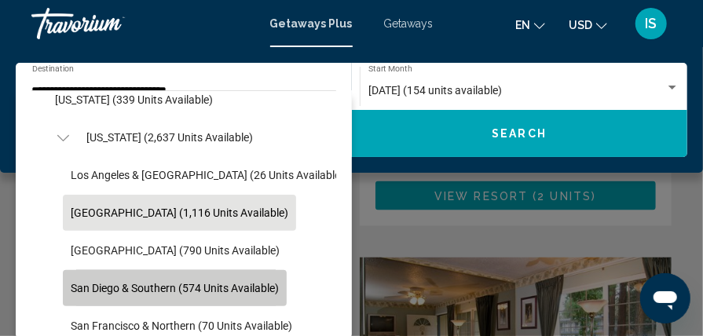
click at [82, 287] on span "San Diego & Southern (574 units available)" at bounding box center [175, 288] width 208 height 13
type input "**********"
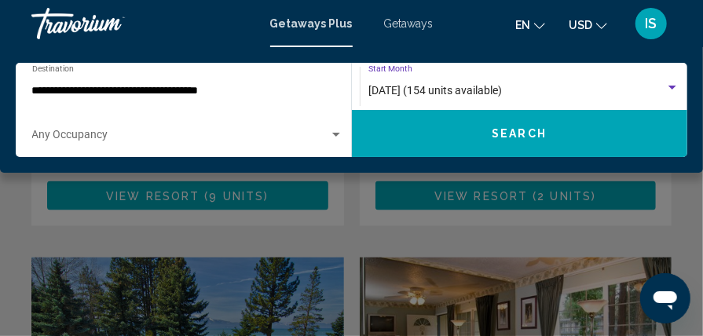
click at [379, 91] on span "October 2025 (154 units available)" at bounding box center [434, 90] width 133 height 13
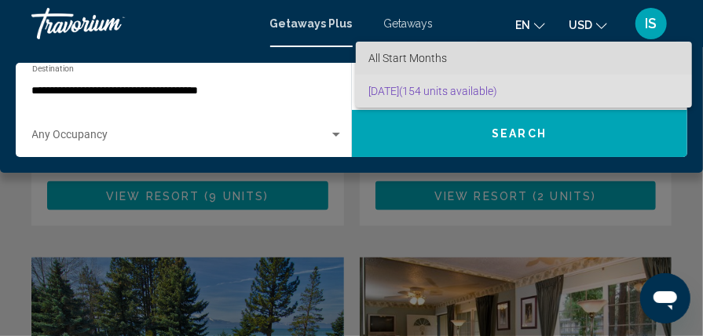
click at [385, 60] on span "All Start Months" at bounding box center [407, 58] width 79 height 13
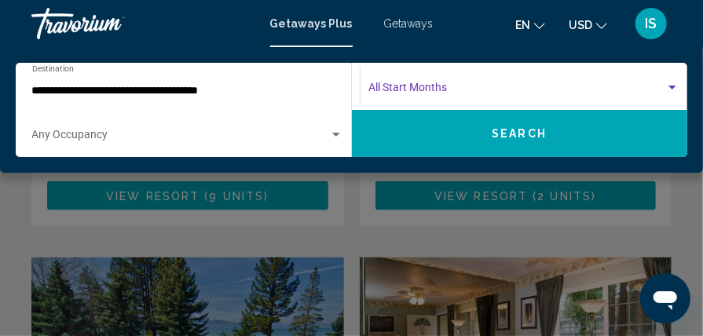
click at [671, 88] on div "Search widget" at bounding box center [672, 88] width 8 height 4
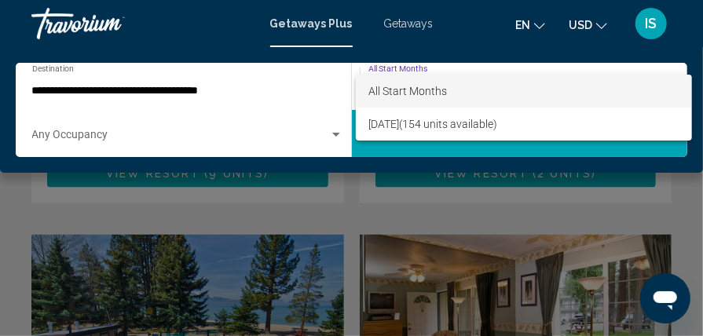
scroll to position [858, 0]
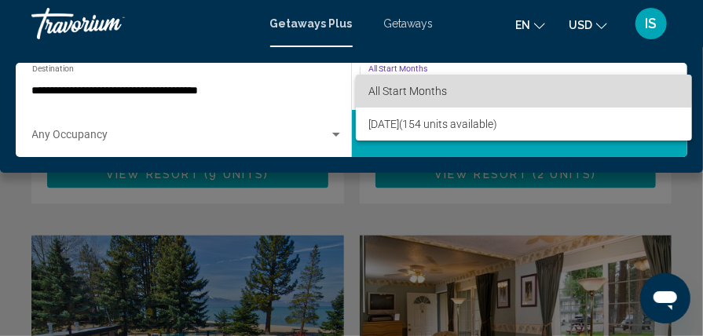
click at [514, 86] on span "All Start Months" at bounding box center [523, 91] width 311 height 33
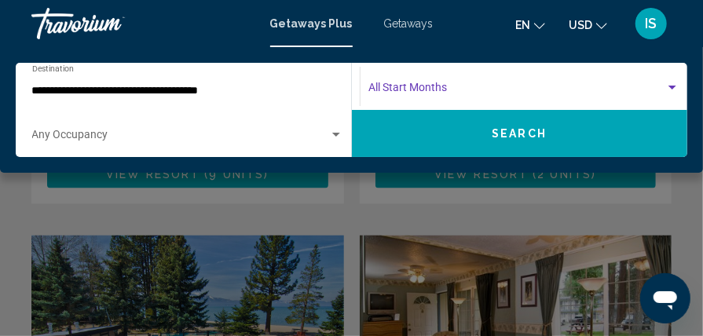
click at [418, 91] on span "Search widget" at bounding box center [516, 91] width 297 height 13
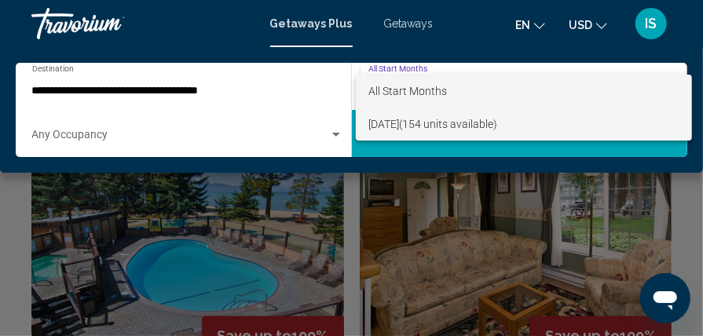
scroll to position [972, 0]
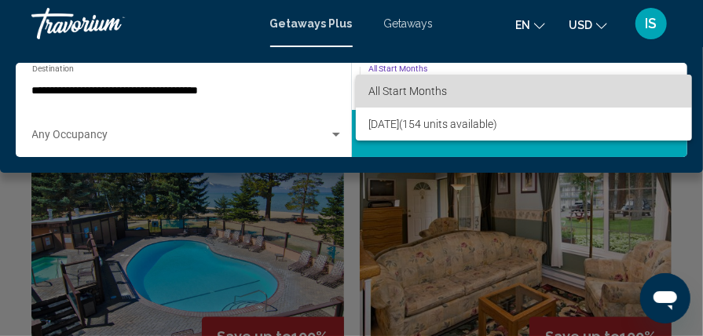
click at [417, 77] on span "All Start Months" at bounding box center [523, 91] width 311 height 33
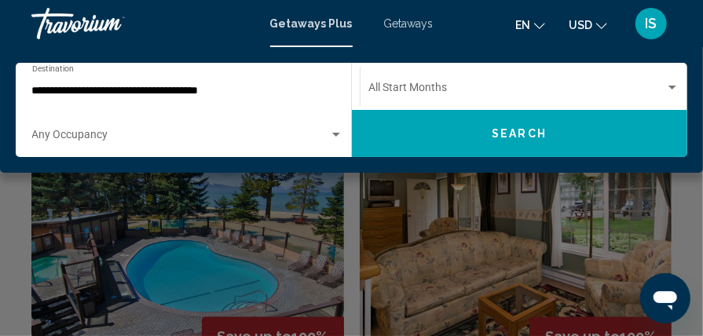
click at [414, 83] on div "Start Month All Start Months" at bounding box center [523, 86] width 311 height 43
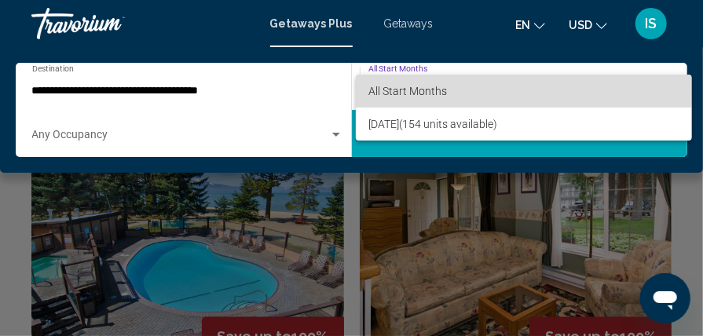
click at [414, 83] on span "All Start Months" at bounding box center [523, 91] width 311 height 33
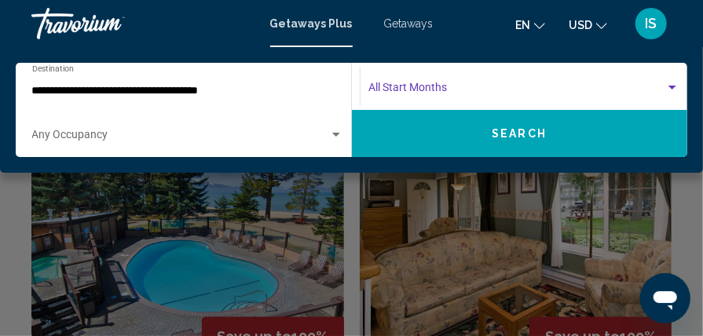
click at [671, 86] on div "Search widget" at bounding box center [672, 88] width 8 height 4
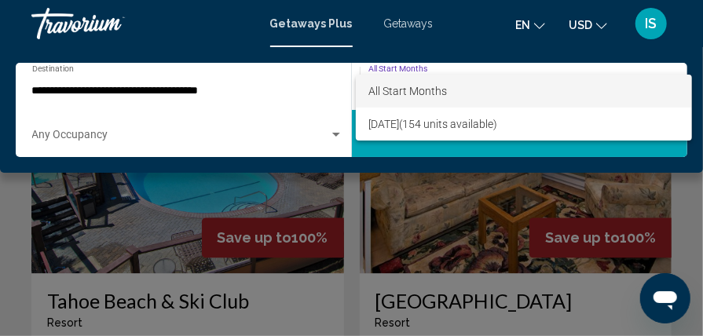
scroll to position [1071, 0]
click at [421, 68] on div at bounding box center [351, 168] width 703 height 336
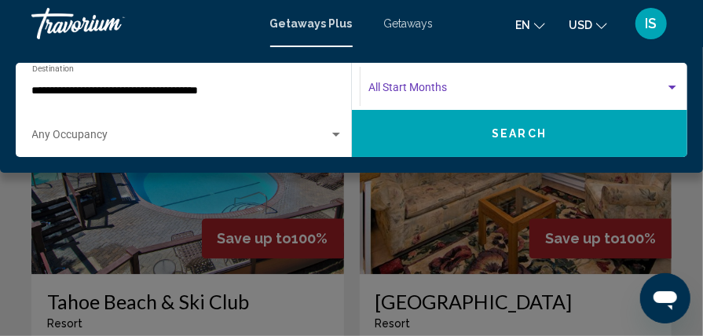
click at [417, 87] on span "Search widget" at bounding box center [516, 91] width 297 height 13
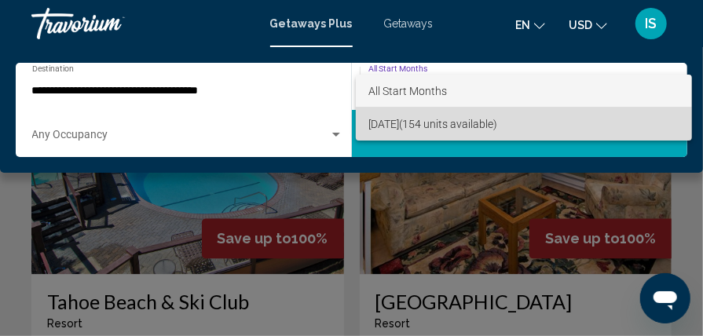
click at [404, 122] on span "October 2025 (154 units available)" at bounding box center [523, 124] width 311 height 33
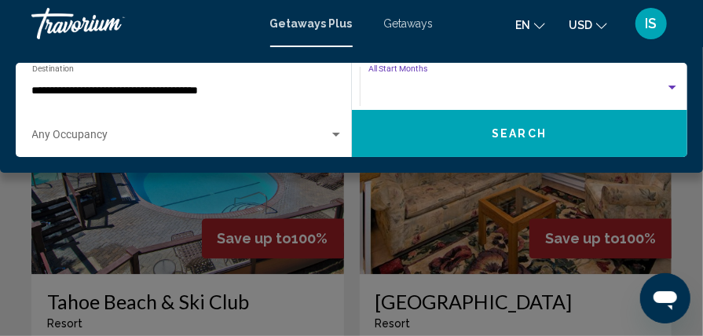
click at [404, 122] on button "Search" at bounding box center [520, 133] width 336 height 47
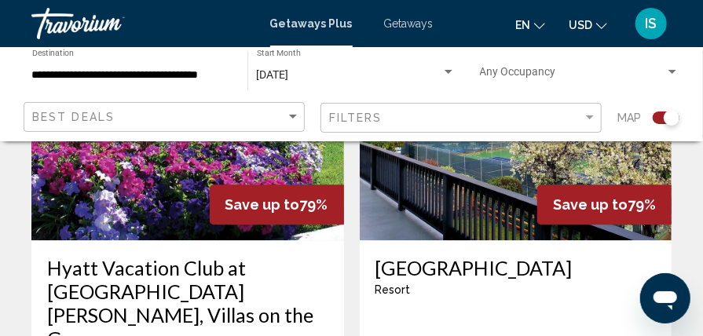
scroll to position [1176, 0]
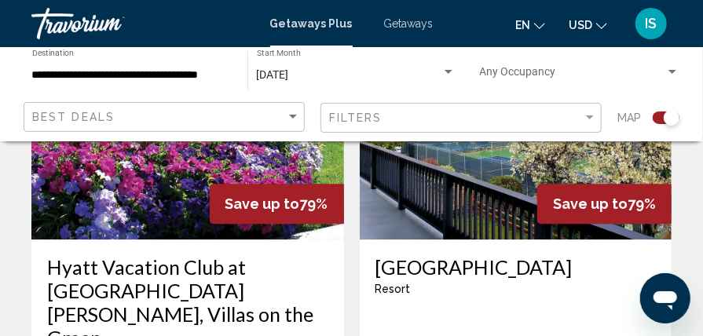
click at [405, 97] on app-map-search-filters "Best Deals Filters Map" at bounding box center [351, 117] width 671 height 47
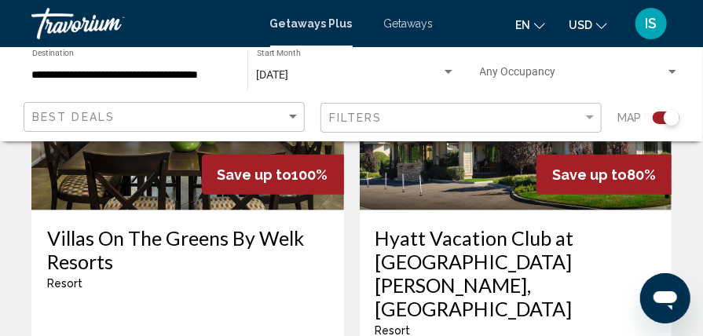
scroll to position [583, 0]
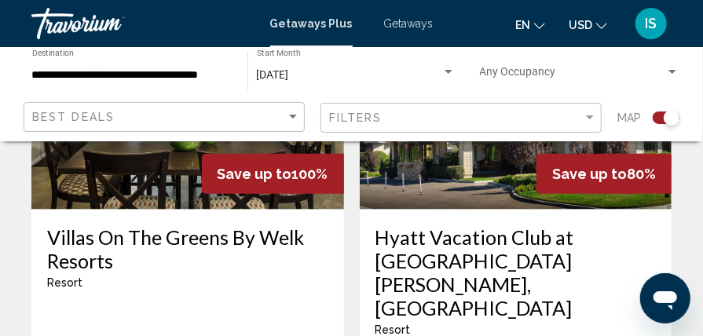
click at [404, 92] on div "October 2025 Start Month All Start Months" at bounding box center [356, 70] width 199 height 43
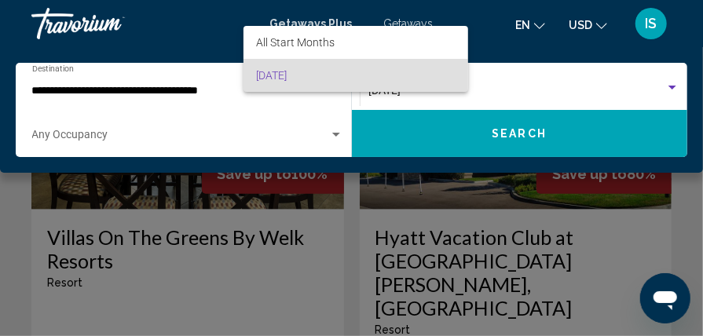
click at [369, 79] on span "October 2025" at bounding box center [355, 75] width 199 height 33
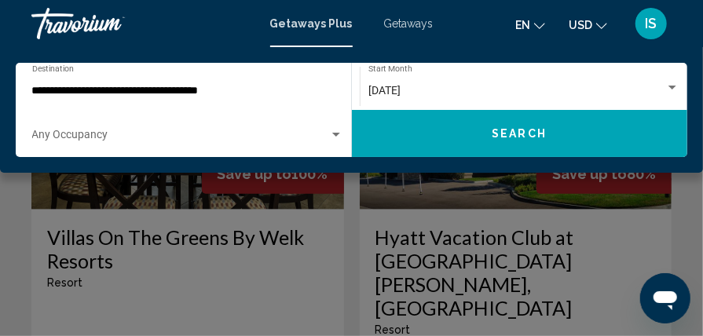
click at [369, 79] on div "October 2025 Start Month All Start Months" at bounding box center [523, 86] width 311 height 43
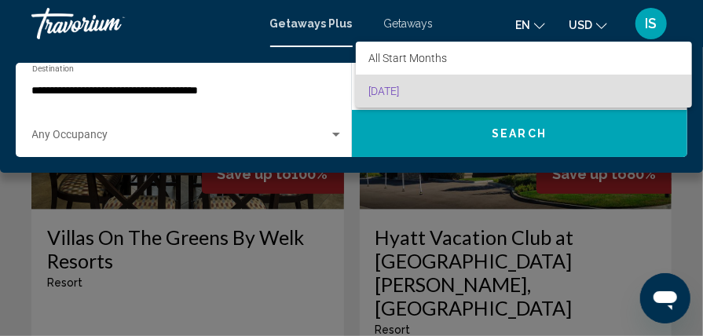
click at [471, 121] on div at bounding box center [351, 168] width 703 height 336
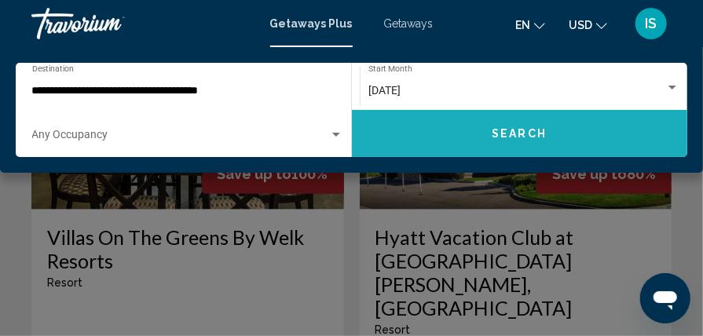
click at [481, 132] on button "Search" at bounding box center [520, 133] width 336 height 47
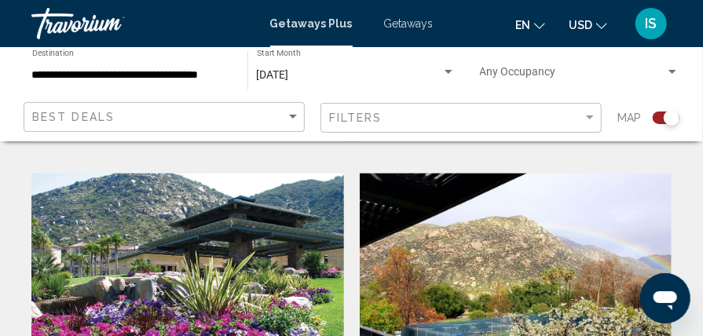
scroll to position [981, 0]
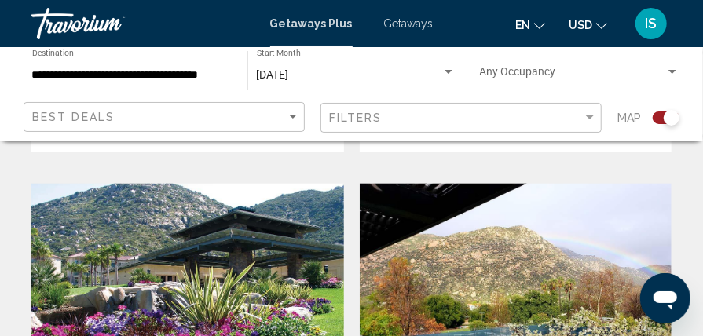
click at [576, 184] on img "Main content" at bounding box center [516, 309] width 313 height 251
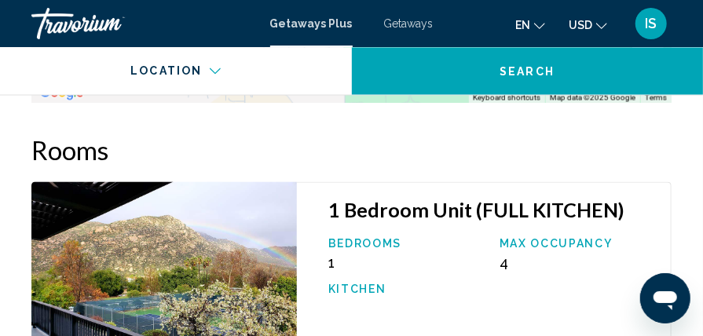
scroll to position [3196, 0]
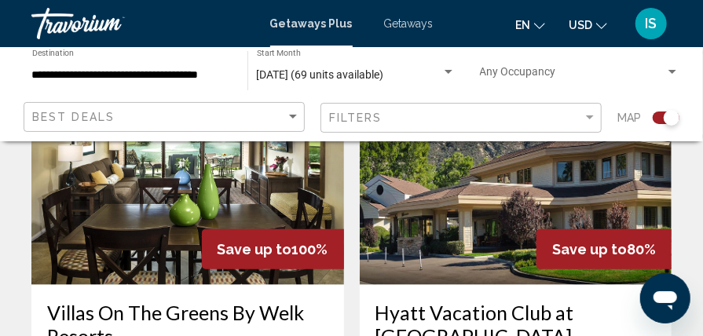
scroll to position [459, 0]
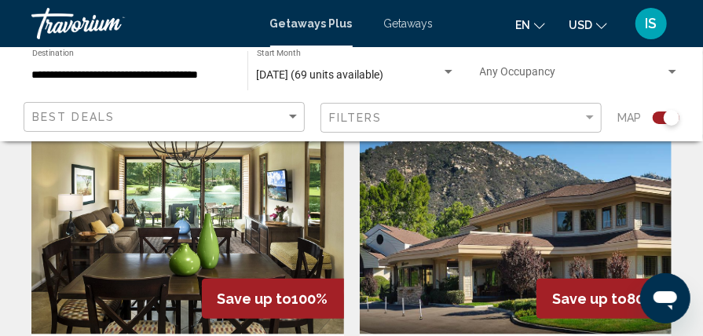
click at [470, 264] on img "Main content" at bounding box center [516, 208] width 313 height 251
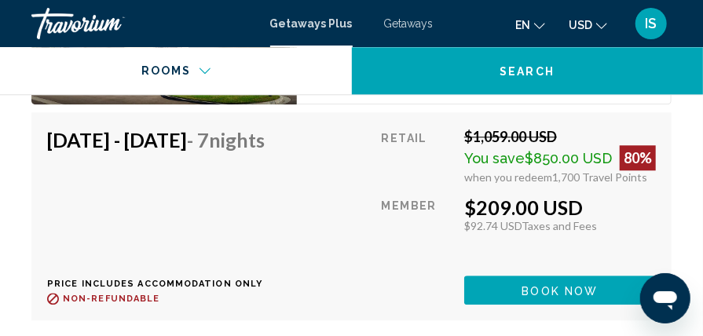
scroll to position [3518, 0]
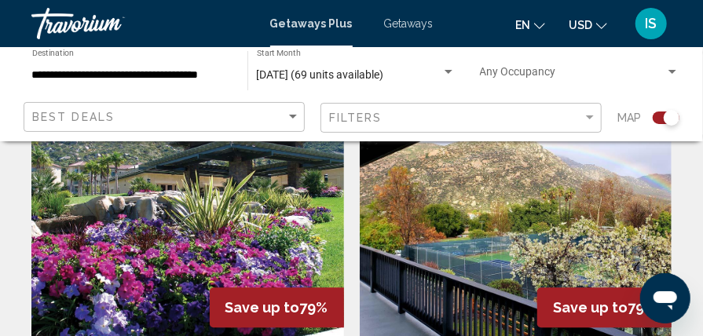
scroll to position [1073, 0]
click at [192, 247] on img "Main content" at bounding box center [187, 217] width 313 height 251
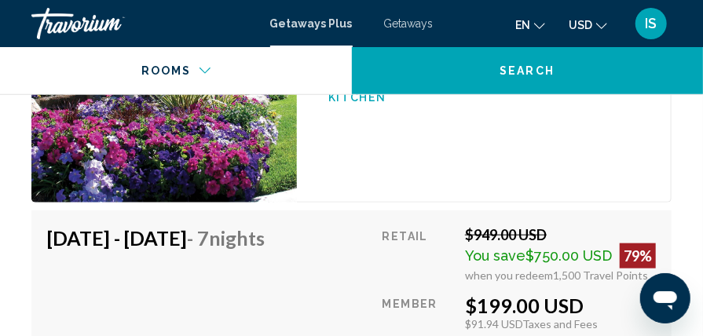
scroll to position [4704, 0]
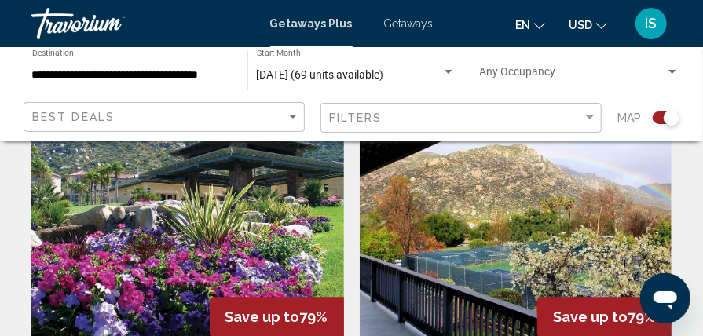
scroll to position [1063, 0]
click at [446, 205] on img "Main content" at bounding box center [516, 226] width 313 height 251
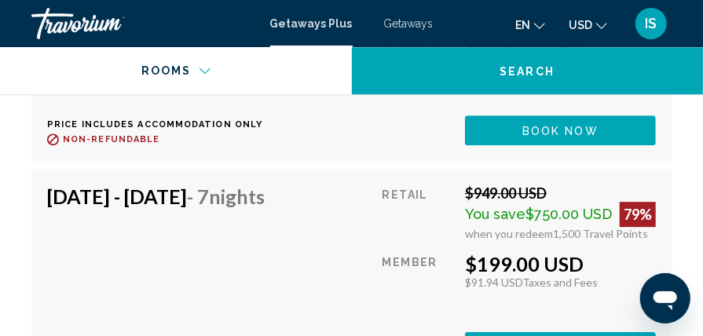
scroll to position [3634, 0]
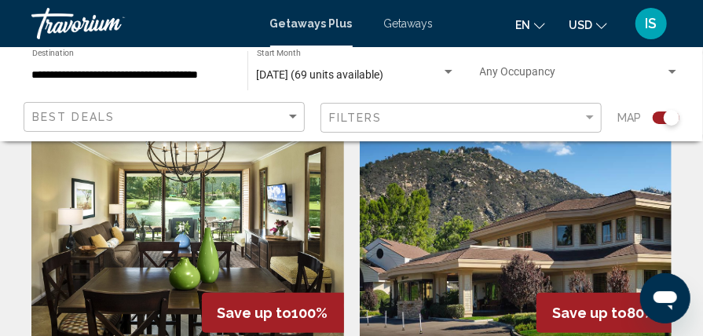
scroll to position [440, 0]
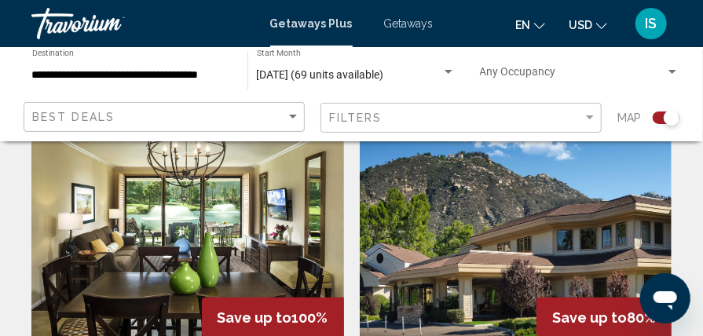
click at [171, 177] on img "Main content" at bounding box center [187, 227] width 313 height 251
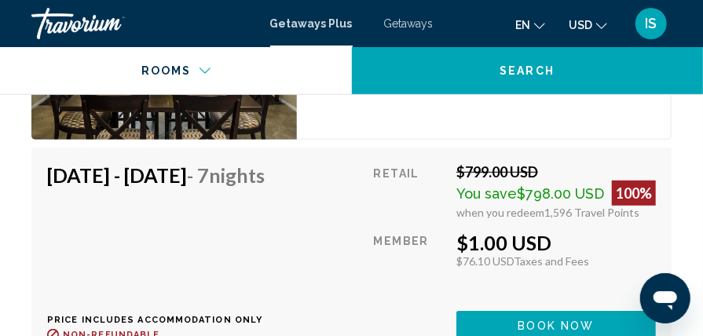
scroll to position [4520, 0]
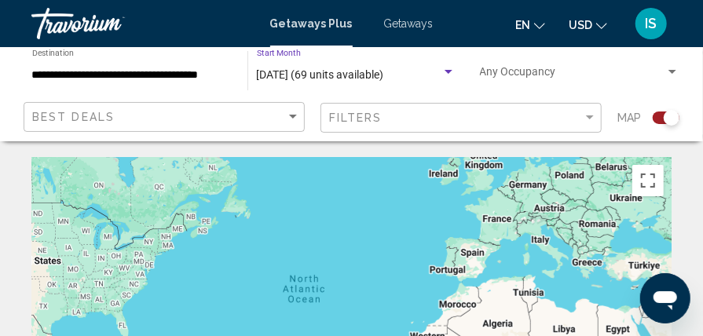
click at [265, 71] on span "October 2025 (69 units available)" at bounding box center [320, 74] width 127 height 13
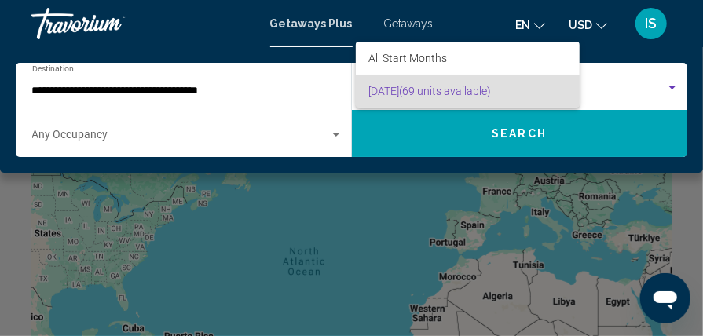
scroll to position [28, 0]
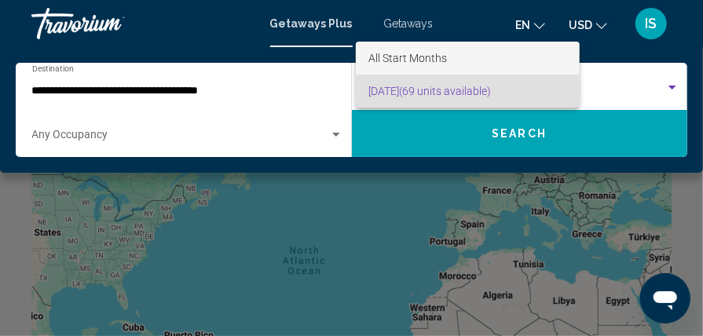
click at [375, 57] on span "All Start Months" at bounding box center [407, 58] width 79 height 13
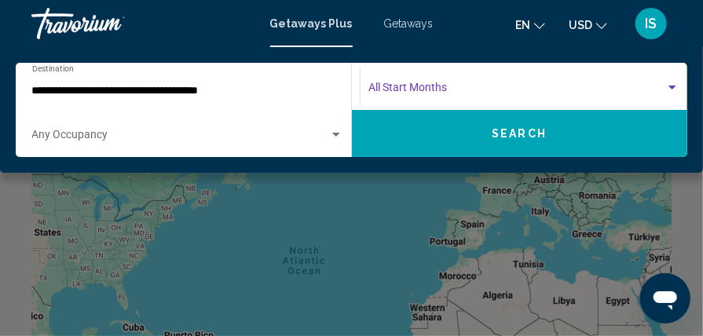
click at [671, 87] on div "Search widget" at bounding box center [672, 88] width 8 height 4
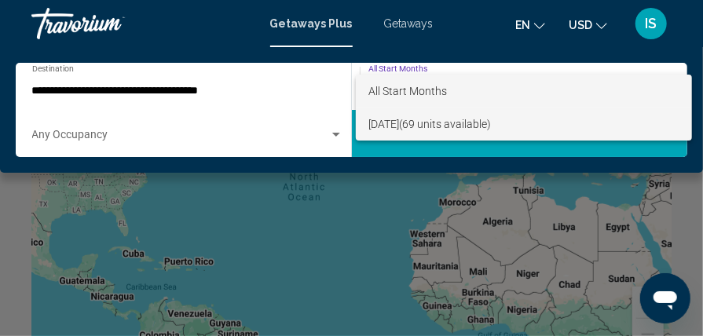
scroll to position [109, 0]
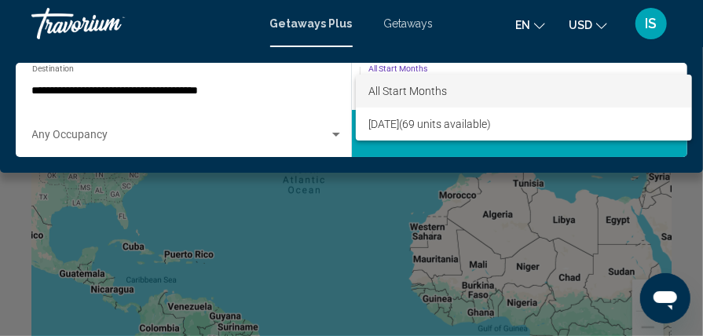
click at [261, 82] on div at bounding box center [351, 168] width 703 height 336
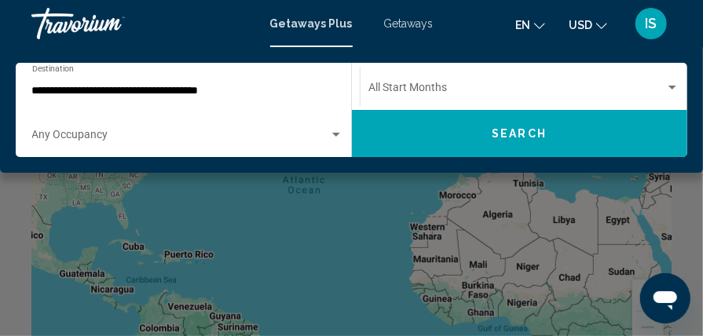
click at [225, 80] on div "**********" at bounding box center [180, 86] width 296 height 43
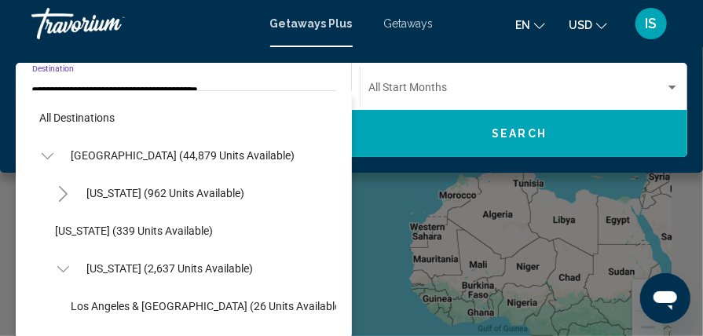
scroll to position [207, 0]
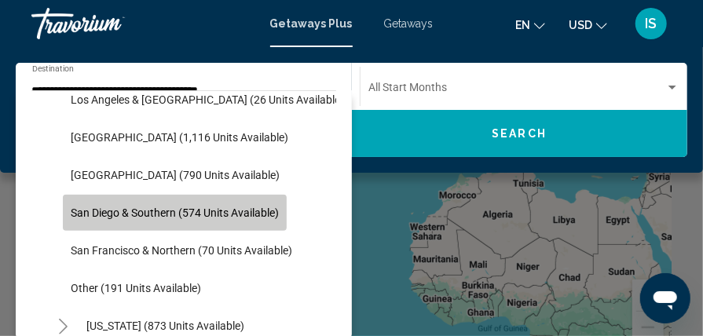
click at [76, 215] on span "San Diego & Southern (574 units available)" at bounding box center [175, 213] width 208 height 13
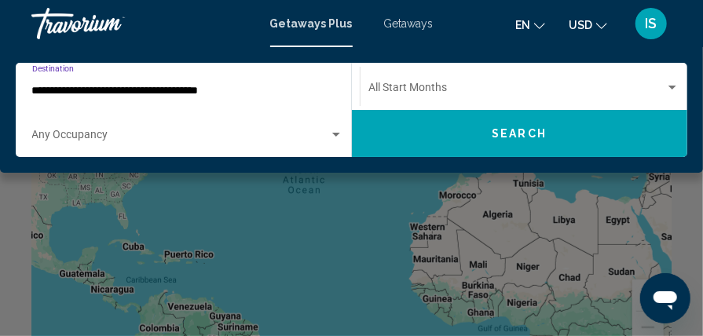
click at [374, 90] on span "Search widget" at bounding box center [516, 91] width 297 height 13
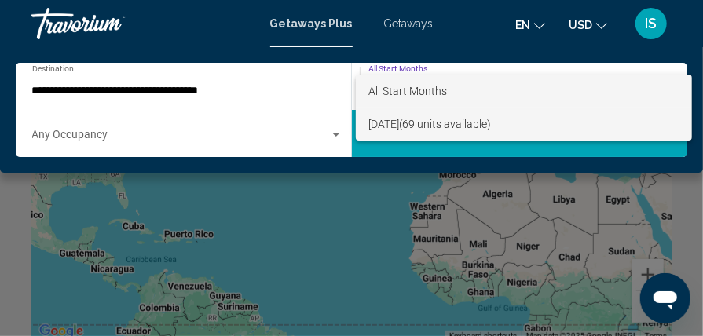
scroll to position [125, 0]
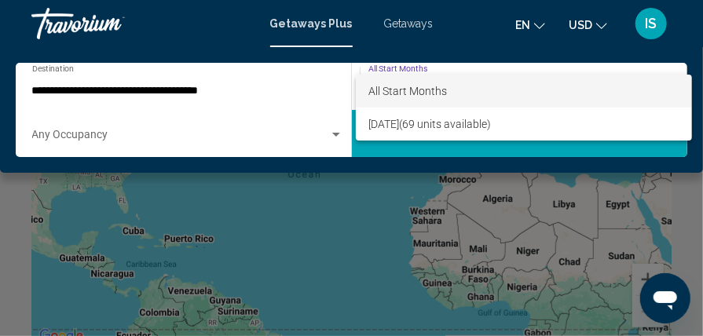
click at [380, 66] on div at bounding box center [351, 168] width 703 height 336
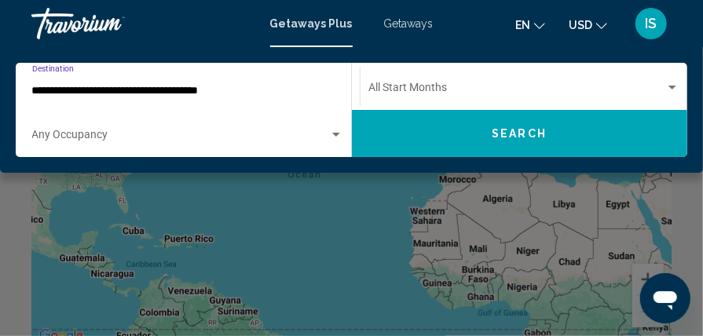
click at [104, 88] on input "**********" at bounding box center [180, 91] width 296 height 13
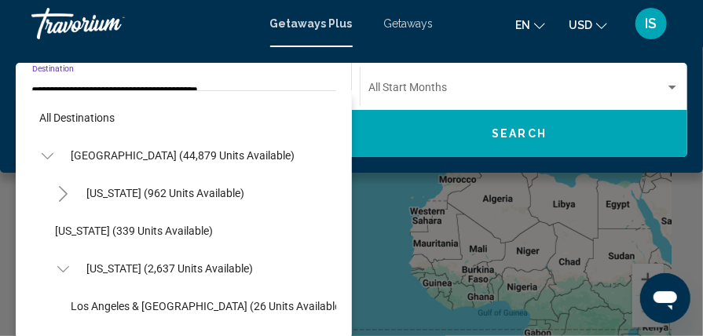
scroll to position [207, 0]
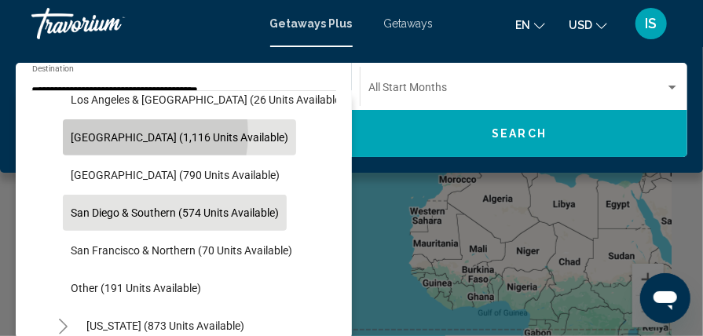
click at [124, 133] on span "Lake Tahoe (1,116 units available)" at bounding box center [180, 137] width 218 height 13
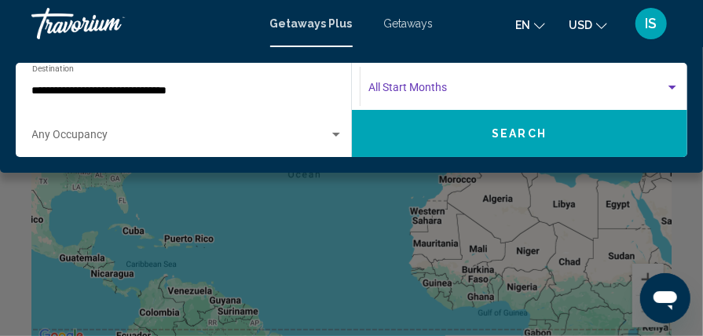
click at [372, 88] on span "Search widget" at bounding box center [516, 91] width 297 height 13
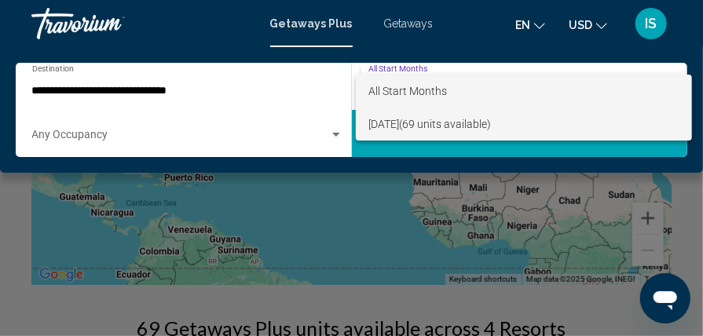
scroll to position [184, 0]
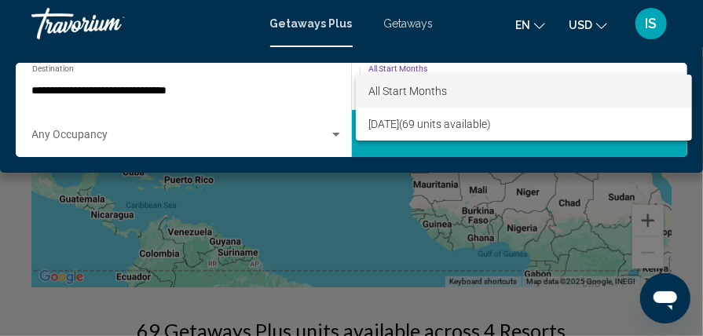
click at [388, 68] on div at bounding box center [351, 168] width 703 height 336
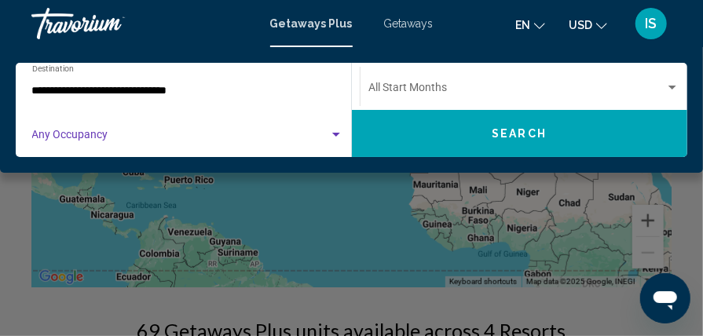
click at [338, 135] on div "Search widget" at bounding box center [336, 135] width 8 height 4
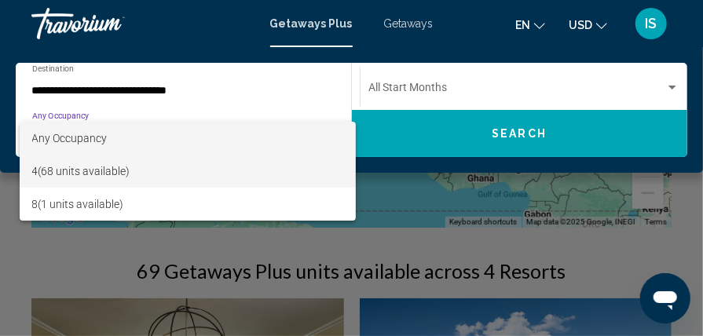
scroll to position [244, 0]
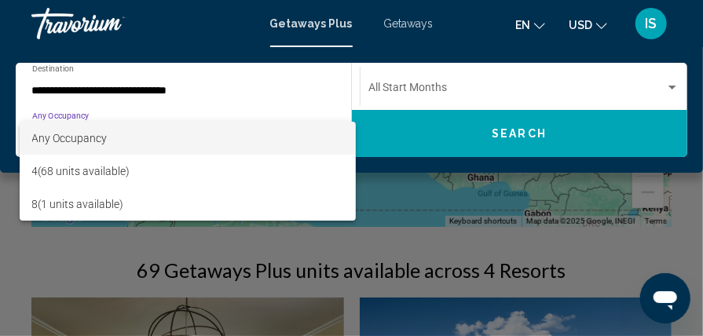
click at [672, 83] on div at bounding box center [351, 168] width 703 height 336
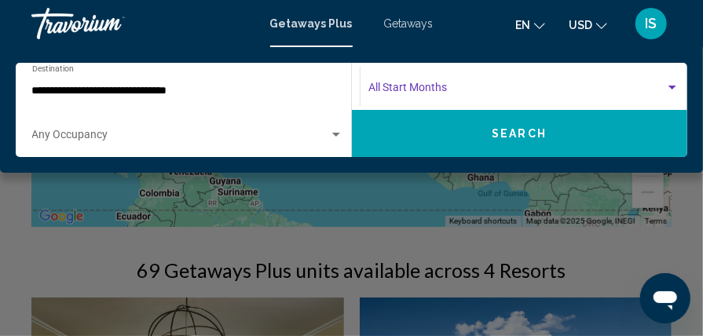
click at [672, 88] on div "Search widget" at bounding box center [672, 88] width 8 height 4
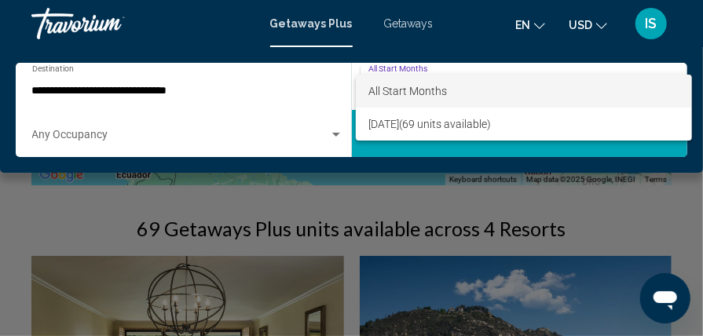
scroll to position [321, 0]
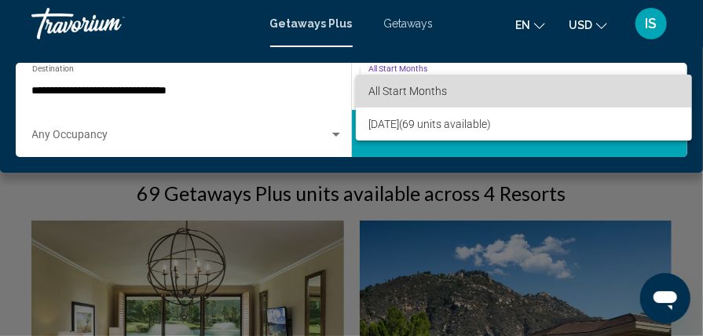
click at [418, 95] on span "All Start Months" at bounding box center [407, 91] width 79 height 13
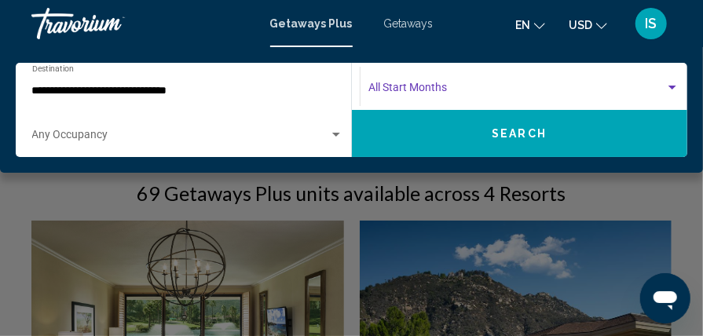
click at [418, 95] on span "Search widget" at bounding box center [516, 91] width 297 height 13
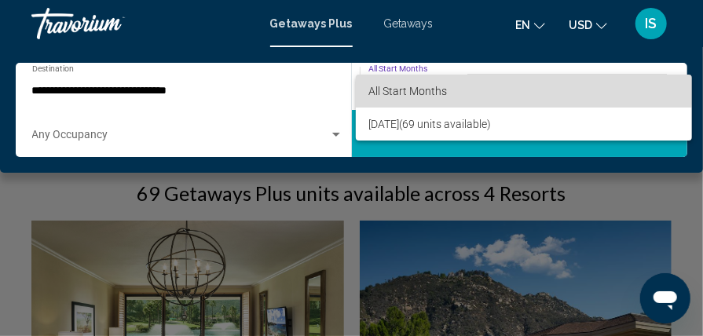
click at [481, 75] on span "All Start Months" at bounding box center [523, 91] width 311 height 33
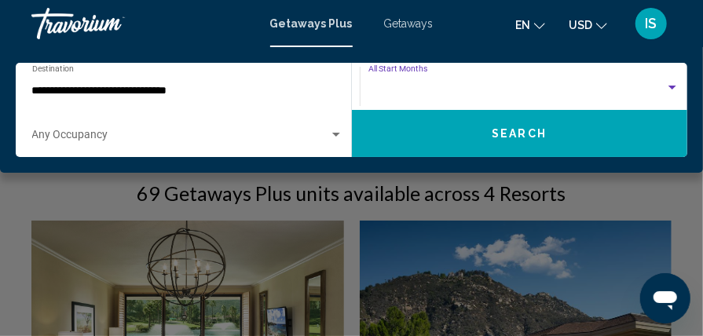
click at [481, 75] on div "Start Month All Start Months" at bounding box center [523, 86] width 311 height 43
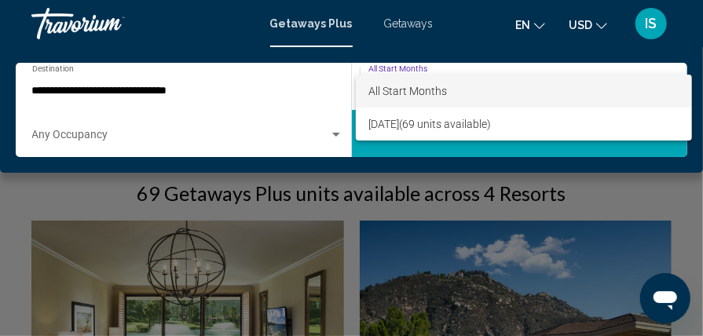
click at [395, 63] on div at bounding box center [351, 168] width 703 height 336
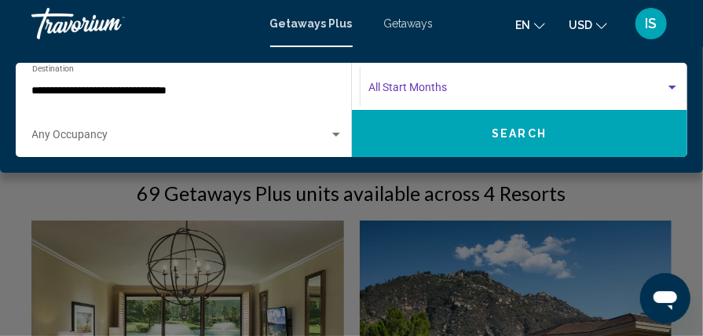
click at [672, 86] on div "Search widget" at bounding box center [672, 88] width 8 height 4
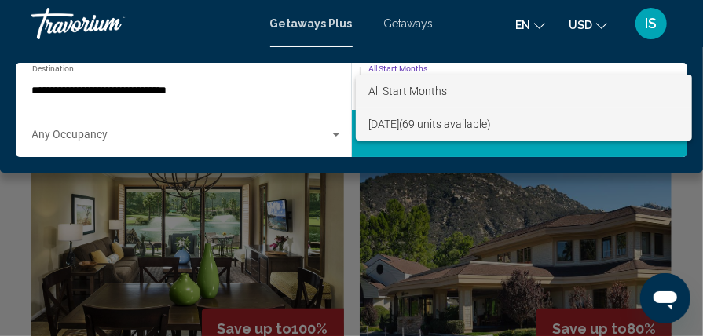
scroll to position [432, 0]
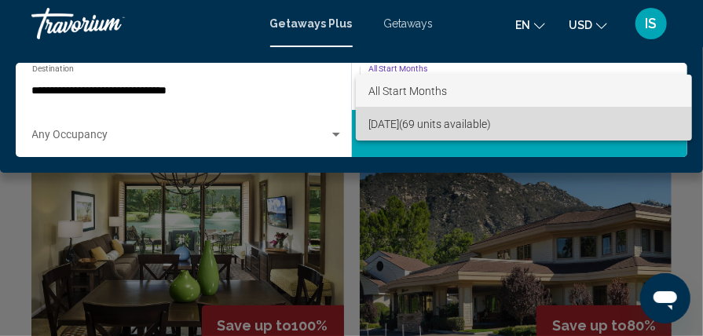
click at [595, 118] on span "October 2025 (69 units available)" at bounding box center [523, 124] width 311 height 33
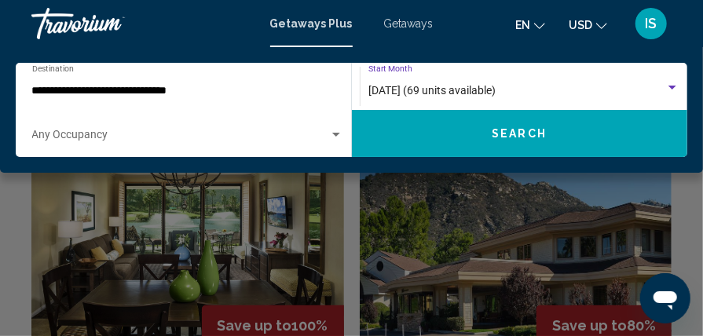
click at [673, 87] on div "Search widget" at bounding box center [672, 88] width 8 height 4
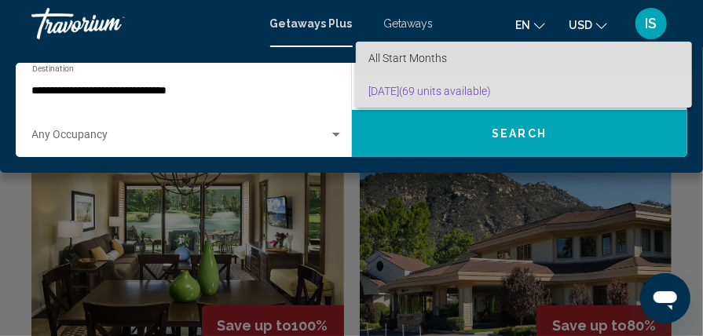
click at [520, 61] on span "All Start Months" at bounding box center [523, 58] width 311 height 33
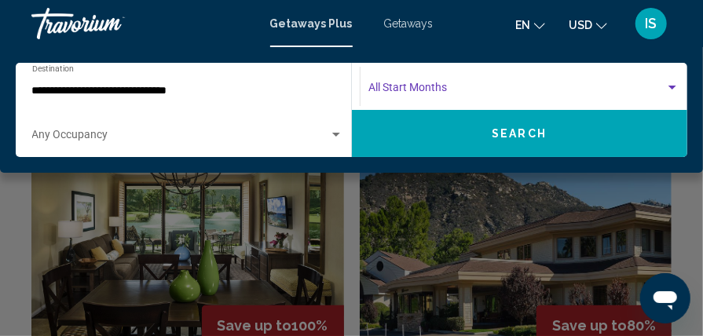
click at [395, 90] on span "Search widget" at bounding box center [516, 91] width 297 height 13
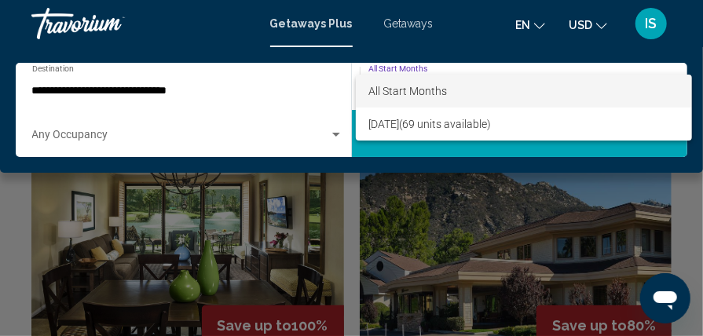
click at [134, 94] on div at bounding box center [351, 168] width 703 height 336
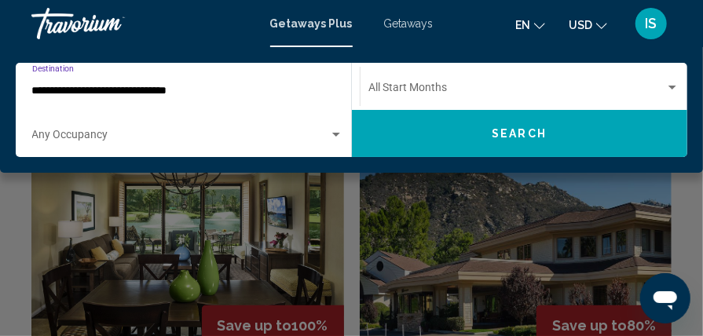
click at [203, 90] on input "**********" at bounding box center [180, 91] width 296 height 13
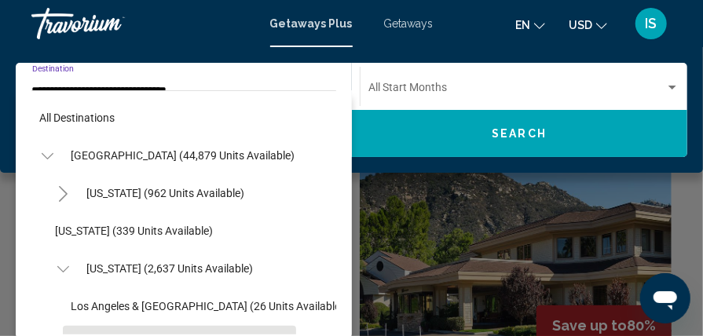
scroll to position [131, 0]
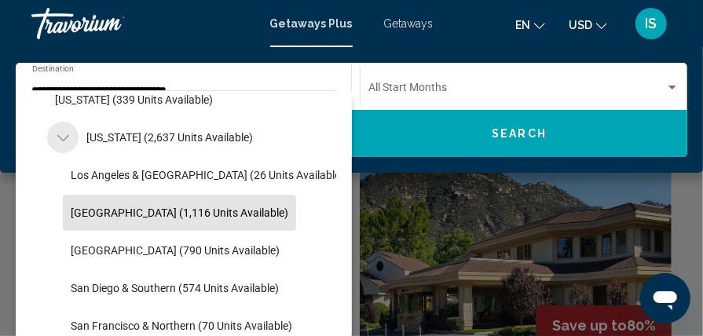
click at [60, 140] on icon "Toggle California (2,637 units available)" at bounding box center [63, 138] width 12 height 16
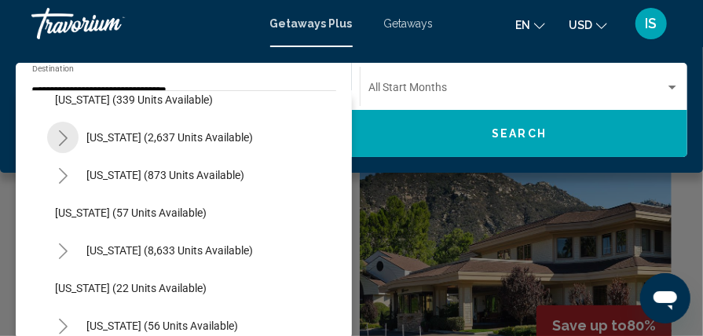
click at [66, 136] on icon "Toggle California (2,637 units available)" at bounding box center [63, 138] width 12 height 16
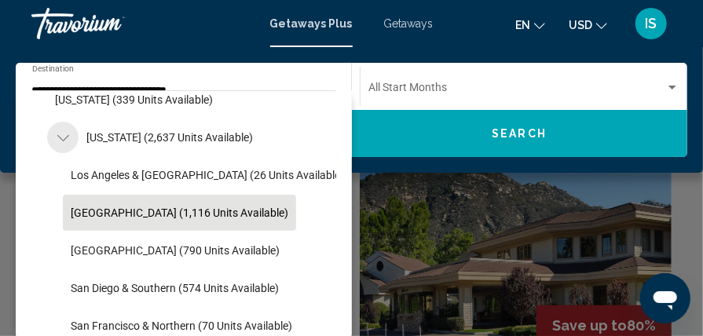
click at [66, 136] on icon "Toggle California (2,637 units available)" at bounding box center [63, 138] width 12 height 16
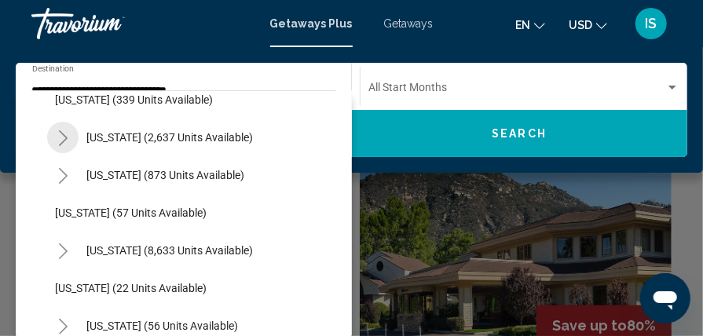
click at [66, 136] on icon "Toggle California (2,637 units available)" at bounding box center [63, 138] width 12 height 16
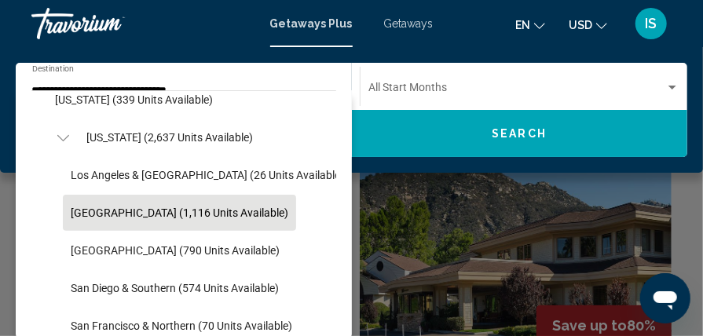
click at [66, 136] on icon "Toggle California (2,637 units available)" at bounding box center [63, 138] width 12 height 16
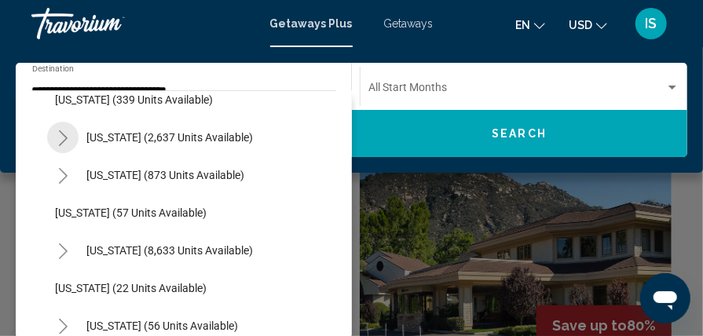
click at [64, 139] on icon "Toggle California (2,637 units available)" at bounding box center [63, 138] width 12 height 16
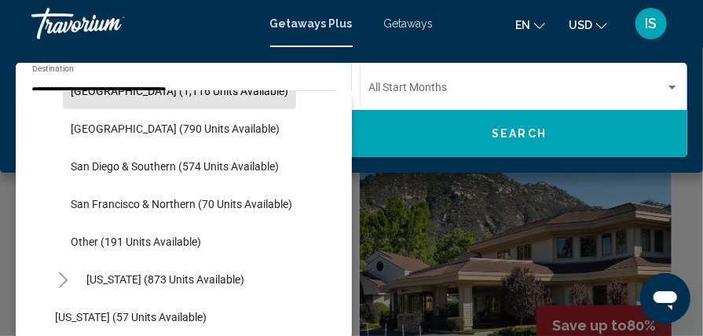
scroll to position [258, 0]
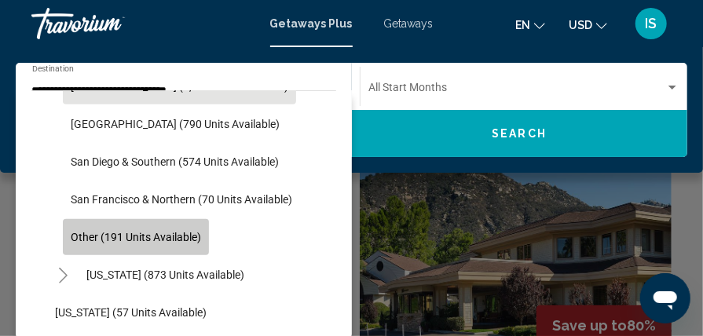
click at [80, 231] on span "Other (191 units available)" at bounding box center [136, 237] width 130 height 13
type input "**********"
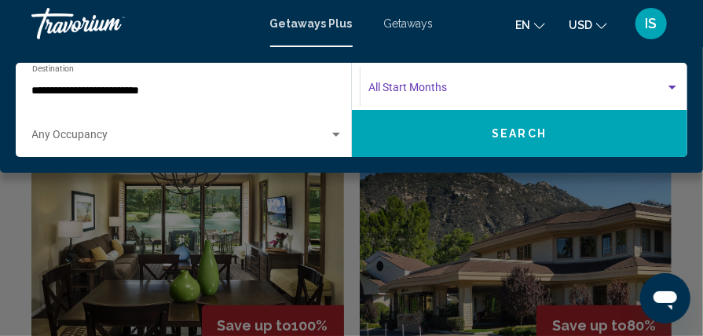
click at [393, 87] on span "Search widget" at bounding box center [516, 91] width 297 height 13
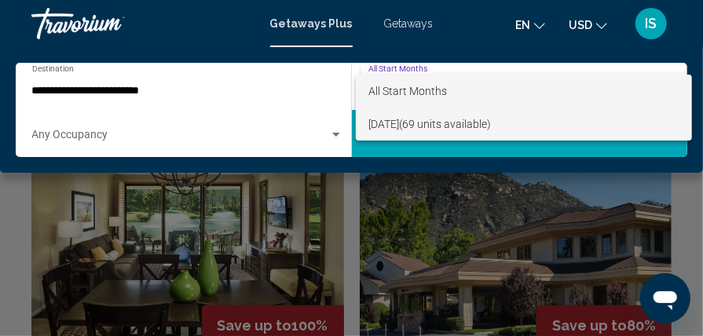
click at [391, 121] on span "October 2025 (69 units available)" at bounding box center [523, 124] width 311 height 33
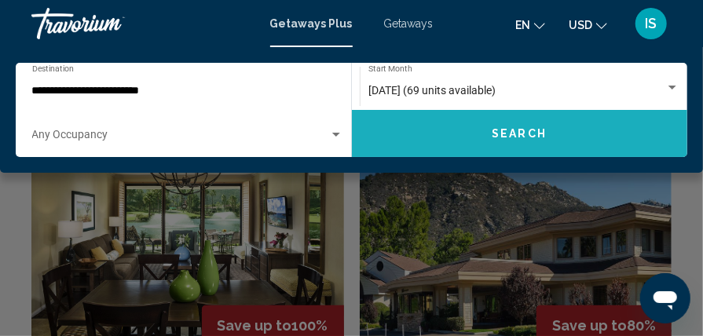
click at [521, 132] on span "Search" at bounding box center [519, 134] width 55 height 13
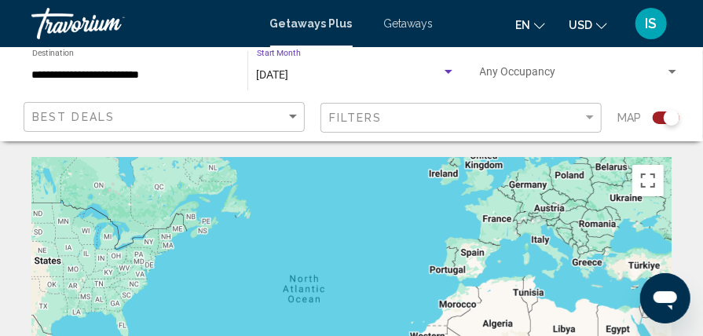
click at [289, 70] on span "October 2025" at bounding box center [273, 74] width 32 height 13
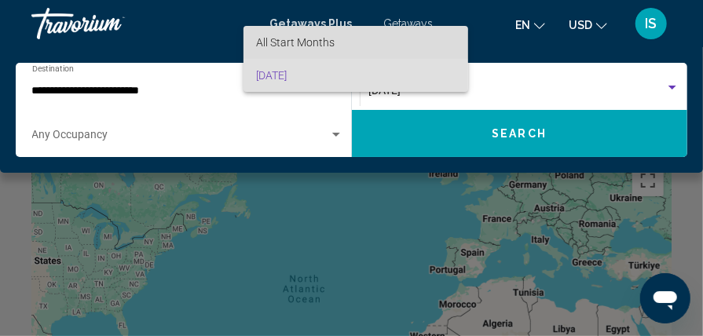
click at [291, 48] on span "All Start Months" at bounding box center [295, 42] width 79 height 13
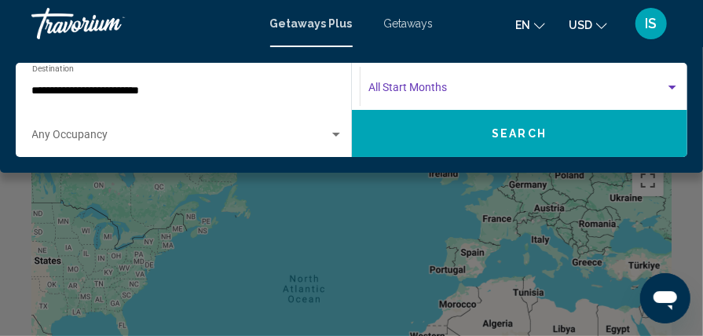
click at [394, 85] on span "Search widget" at bounding box center [516, 91] width 297 height 13
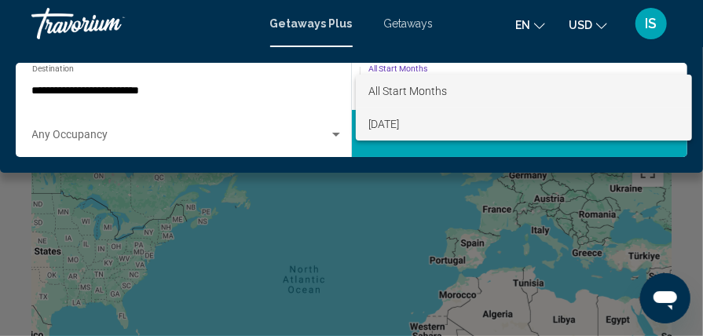
scroll to position [9, 0]
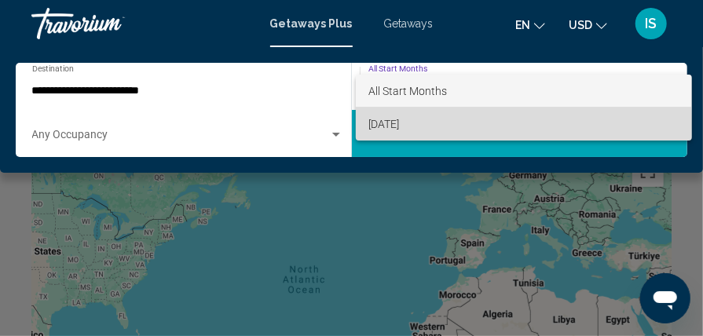
click at [382, 125] on span "October 2025" at bounding box center [523, 124] width 311 height 33
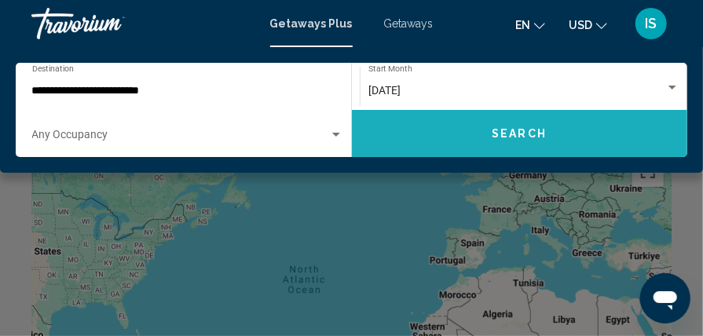
click at [504, 128] on span "Search" at bounding box center [519, 134] width 55 height 13
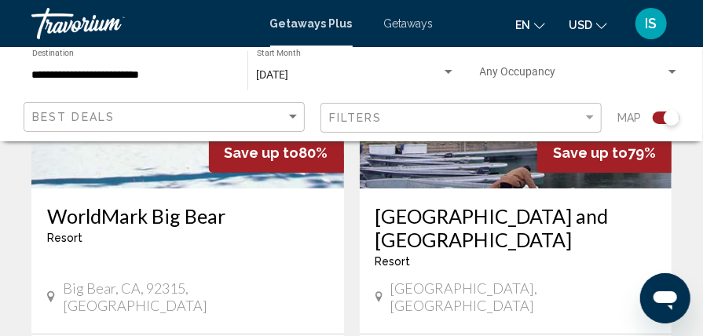
scroll to position [1790, 0]
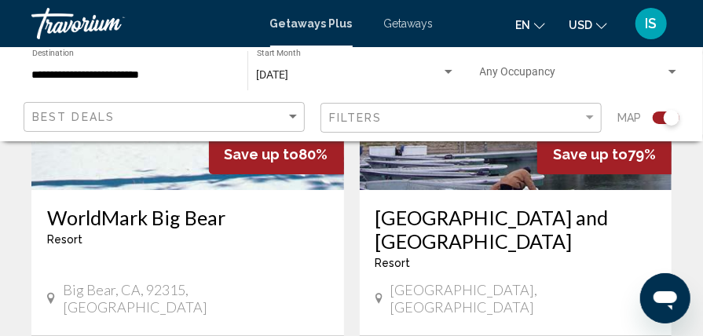
click at [517, 257] on div "Resort - This is an adults only resort" at bounding box center [515, 263] width 281 height 13
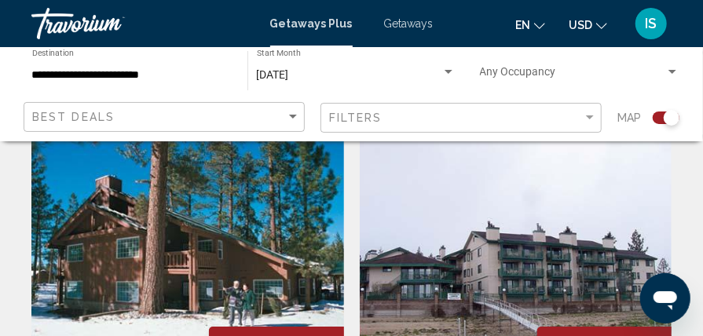
scroll to position [1592, 0]
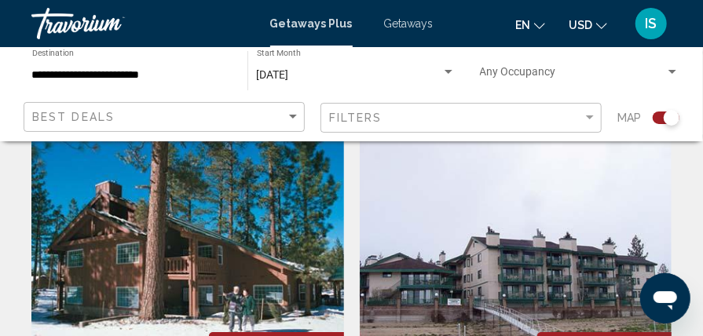
click at [503, 206] on img "Main content" at bounding box center [516, 262] width 313 height 251
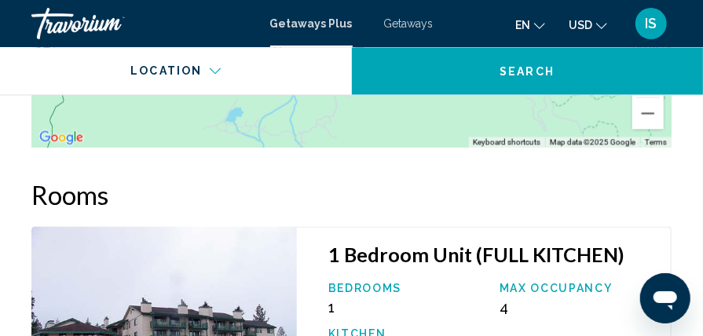
scroll to position [3166, 0]
